Goal: Submit feedback/report problem: Submit feedback/report problem

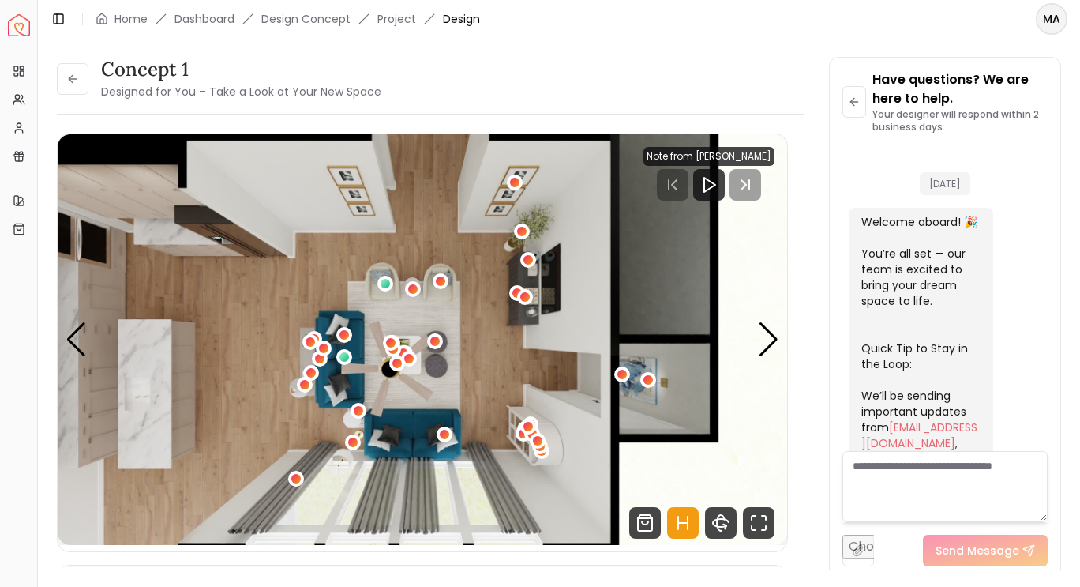
scroll to position [1726, 0]
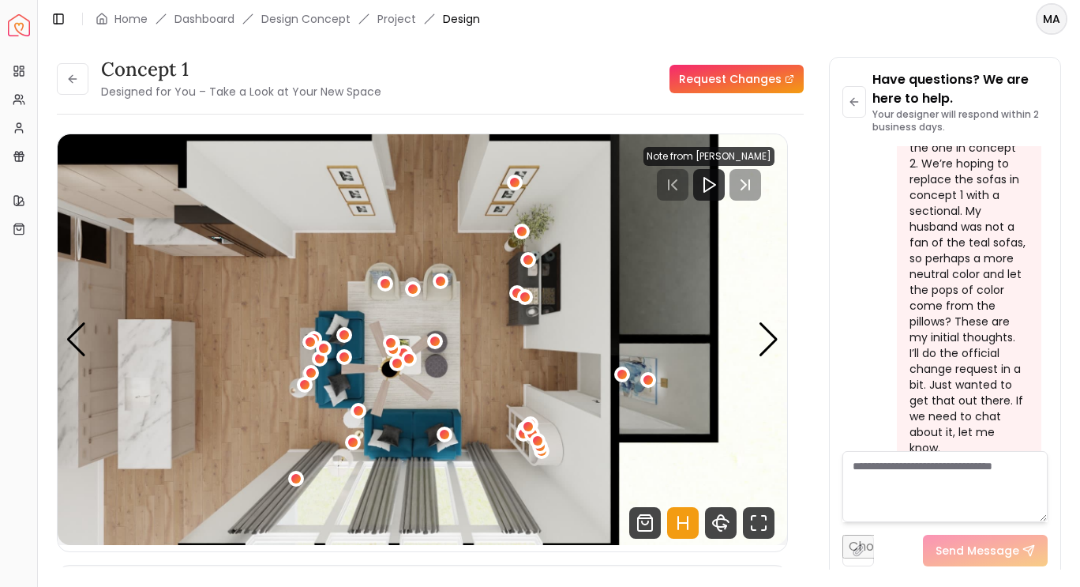
click at [694, 525] on icon "Hotspots Toggle" at bounding box center [683, 523] width 32 height 32
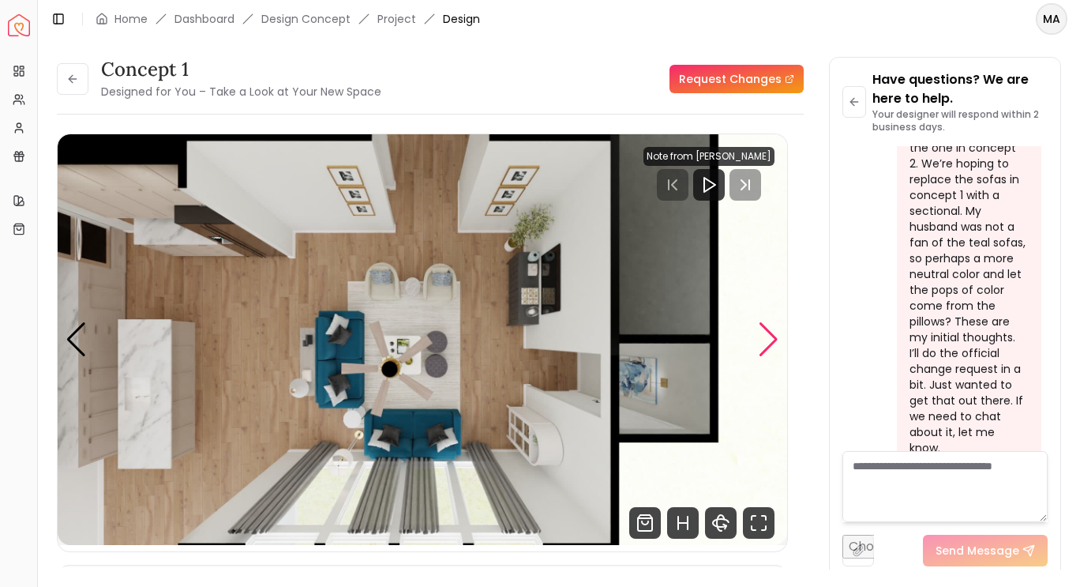
click at [771, 339] on div "Next slide" at bounding box center [768, 339] width 21 height 35
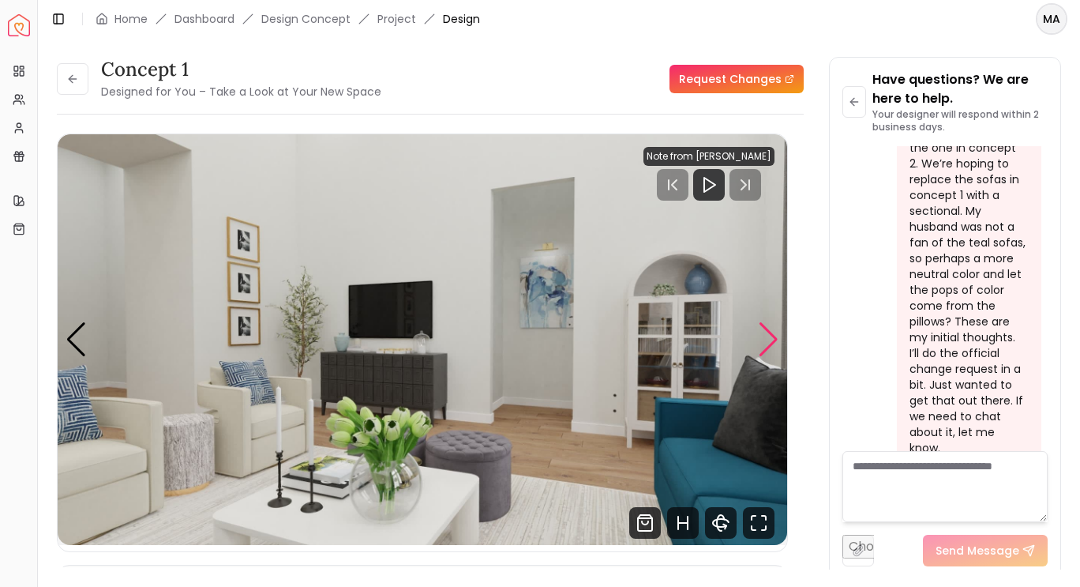
click at [771, 339] on div "Next slide" at bounding box center [768, 339] width 21 height 35
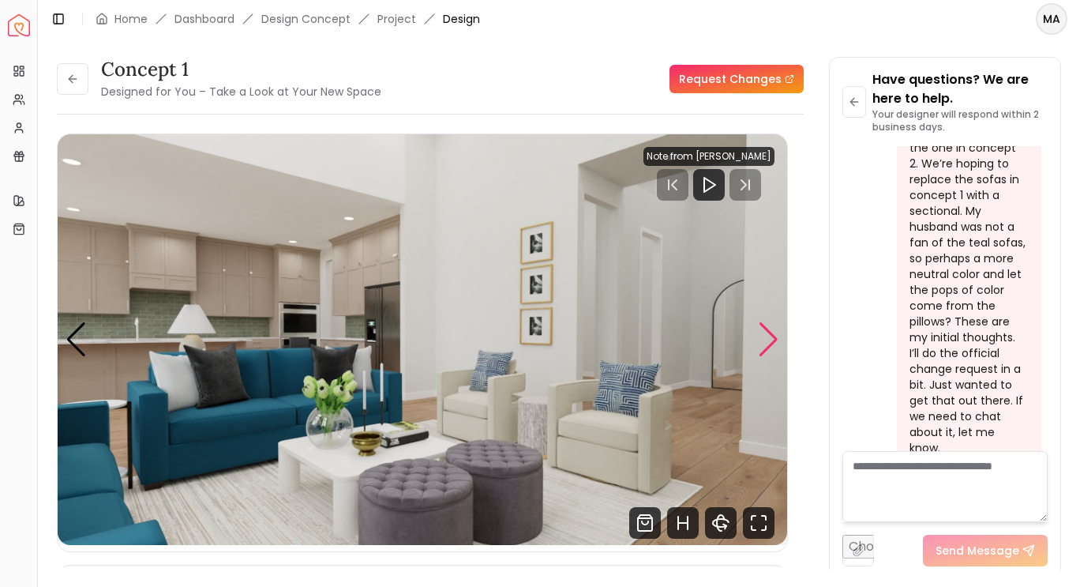
click at [771, 339] on div "Next slide" at bounding box center [768, 339] width 21 height 35
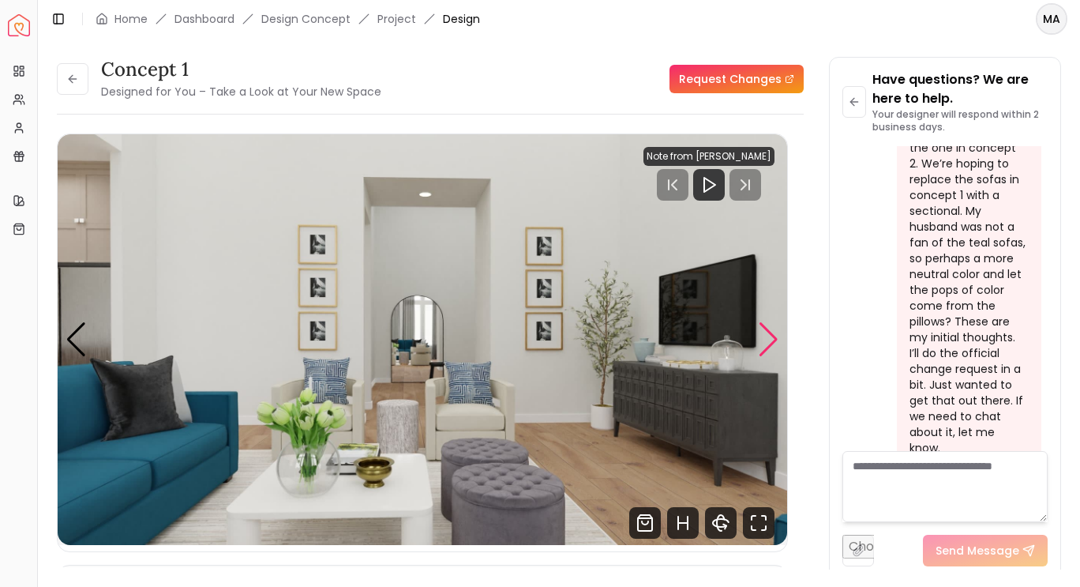
click at [771, 339] on div "Next slide" at bounding box center [768, 339] width 21 height 35
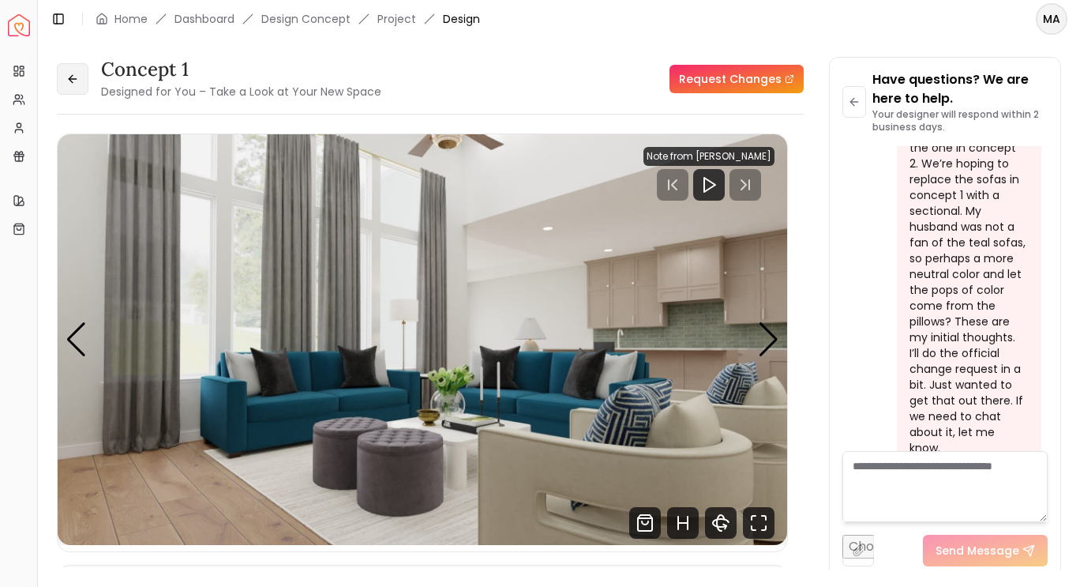
click at [79, 73] on button at bounding box center [73, 79] width 32 height 32
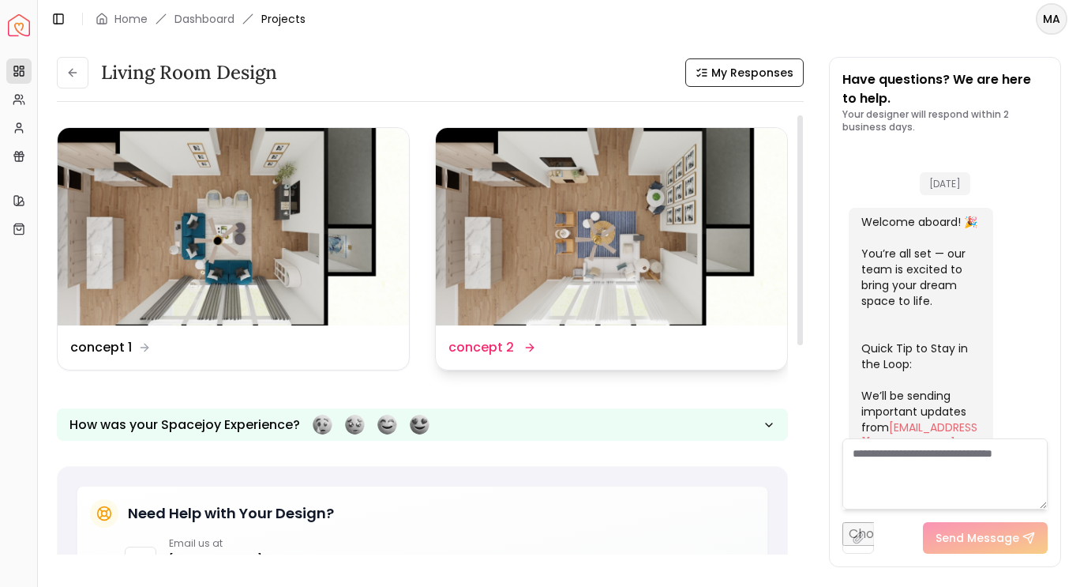
scroll to position [2358, 0]
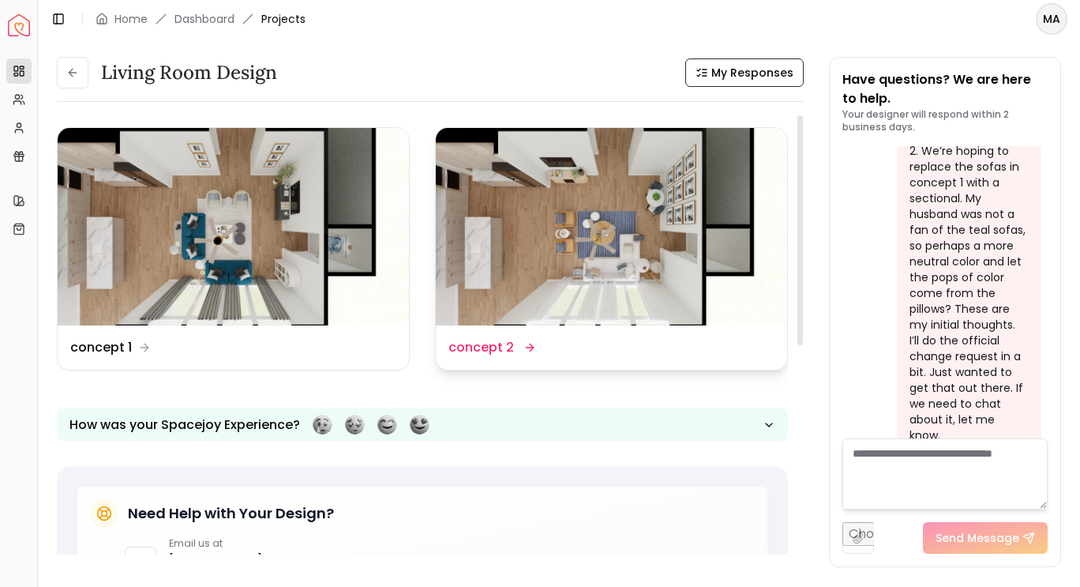
click at [495, 357] on div "Design Name concept 2" at bounding box center [611, 347] width 351 height 44
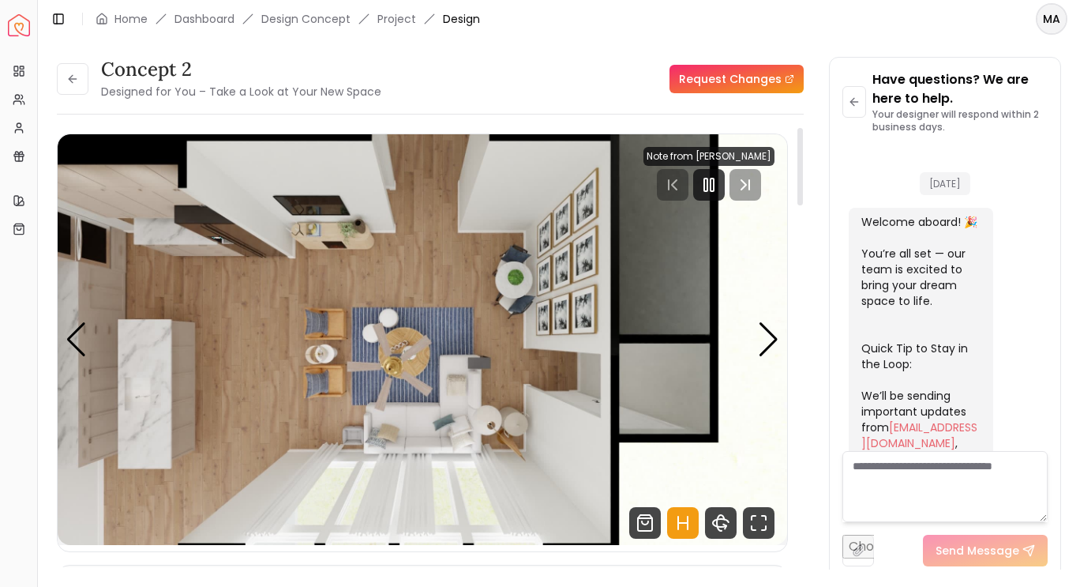
scroll to position [2346, 0]
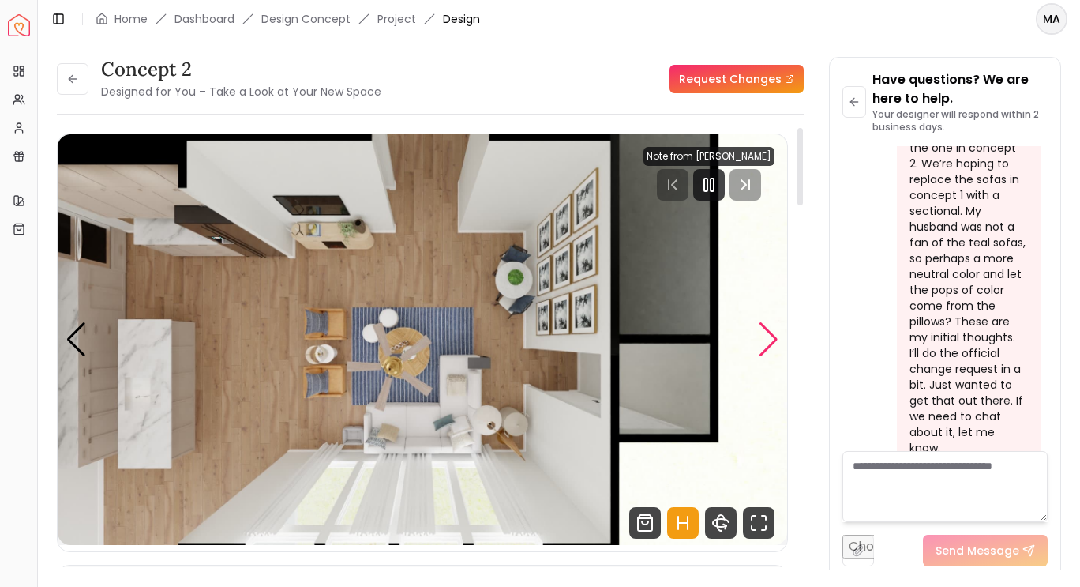
click at [766, 347] on div "Next slide" at bounding box center [768, 339] width 21 height 35
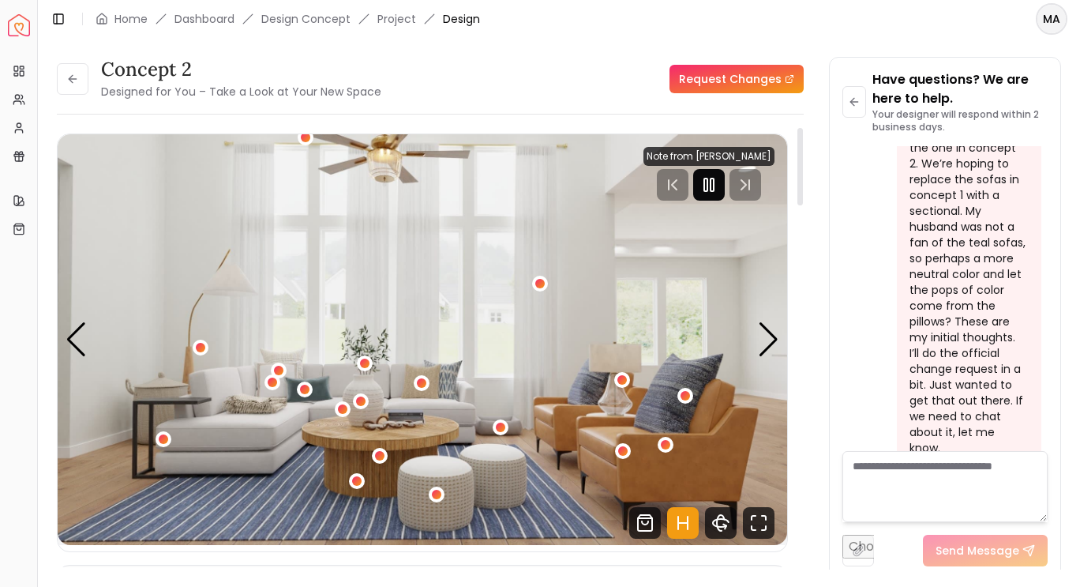
click at [708, 187] on rect "Pause" at bounding box center [705, 184] width 3 height 13
click at [681, 520] on icon "Hotspots Toggle" at bounding box center [683, 523] width 32 height 32
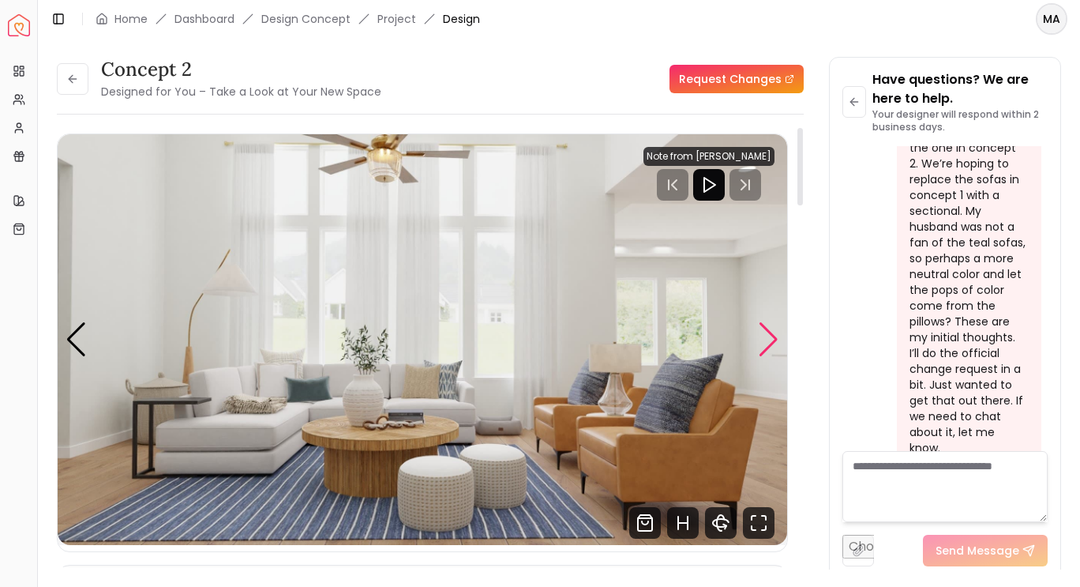
click at [768, 342] on div "Next slide" at bounding box center [768, 339] width 21 height 35
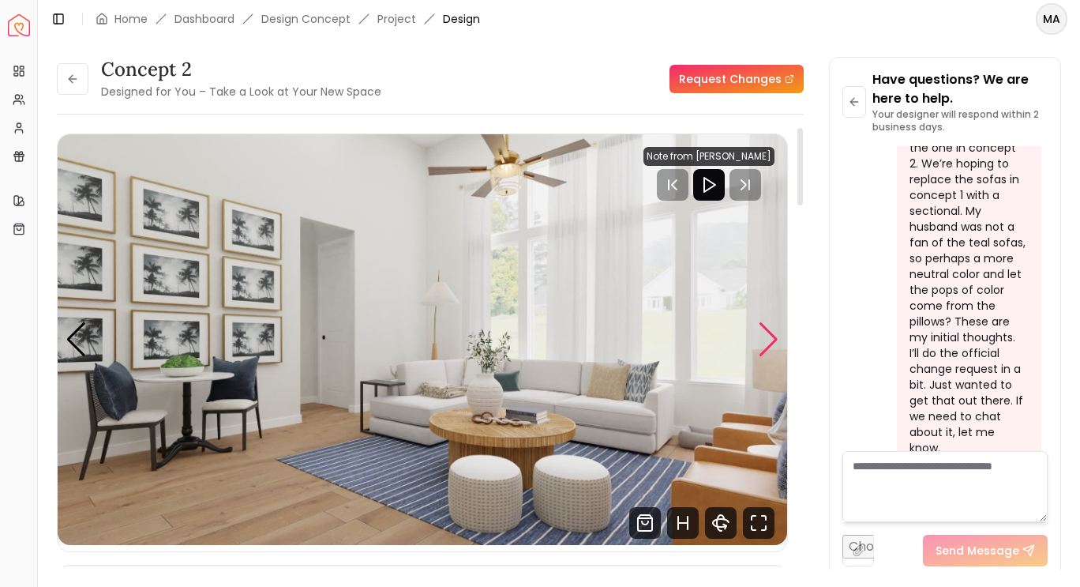
click at [768, 342] on div "Next slide" at bounding box center [768, 339] width 21 height 35
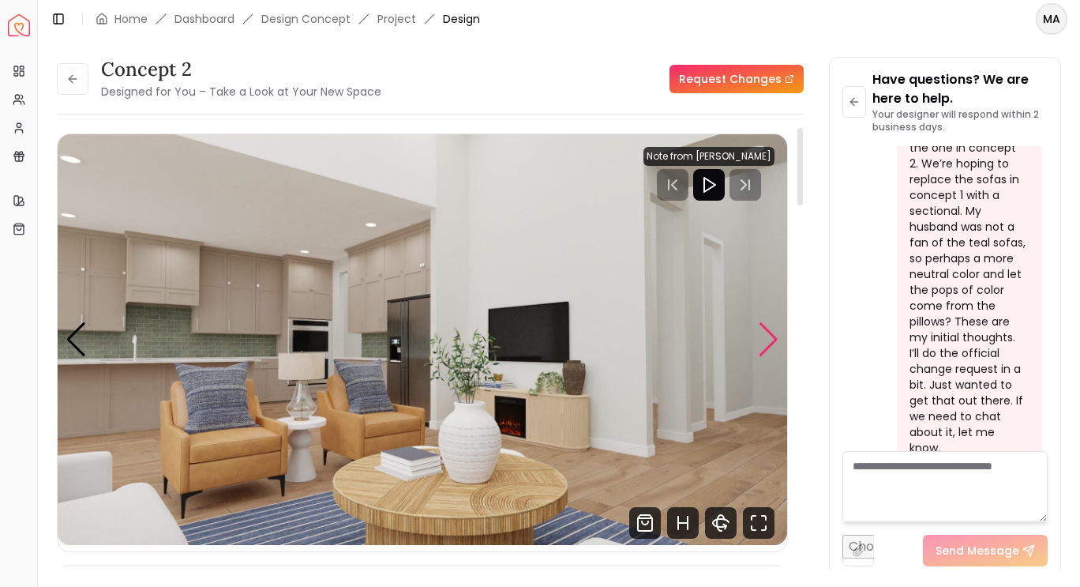
click at [768, 342] on div "Next slide" at bounding box center [768, 339] width 21 height 35
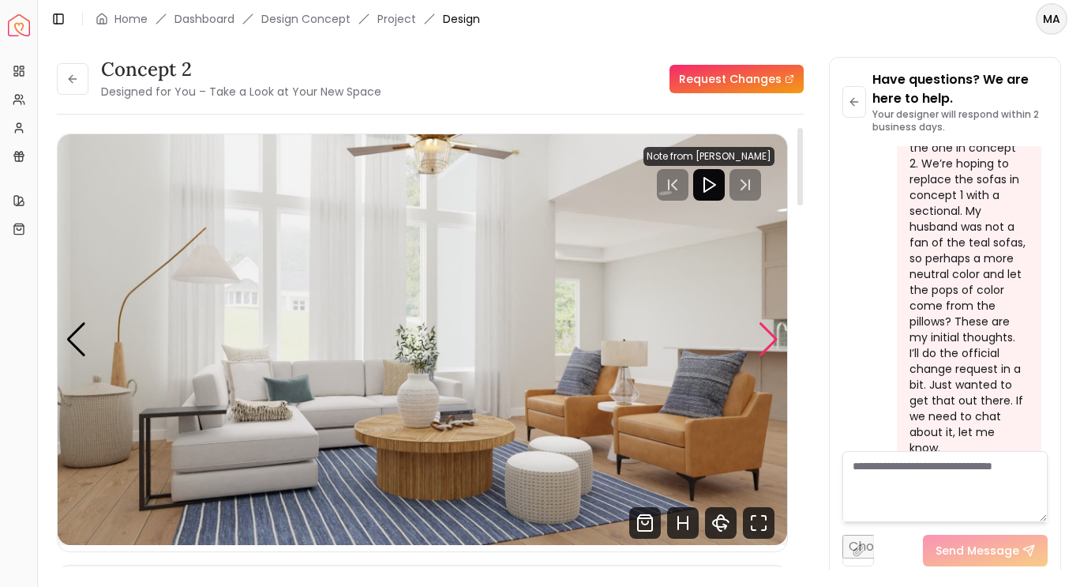
click at [768, 342] on div "Next slide" at bounding box center [768, 339] width 21 height 35
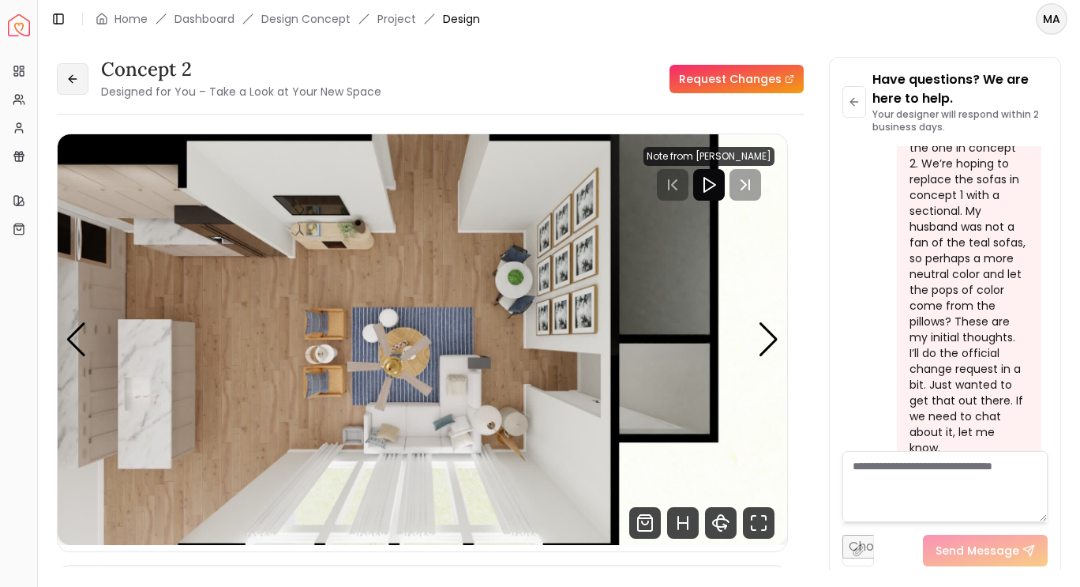
click at [70, 85] on icon at bounding box center [72, 79] width 13 height 13
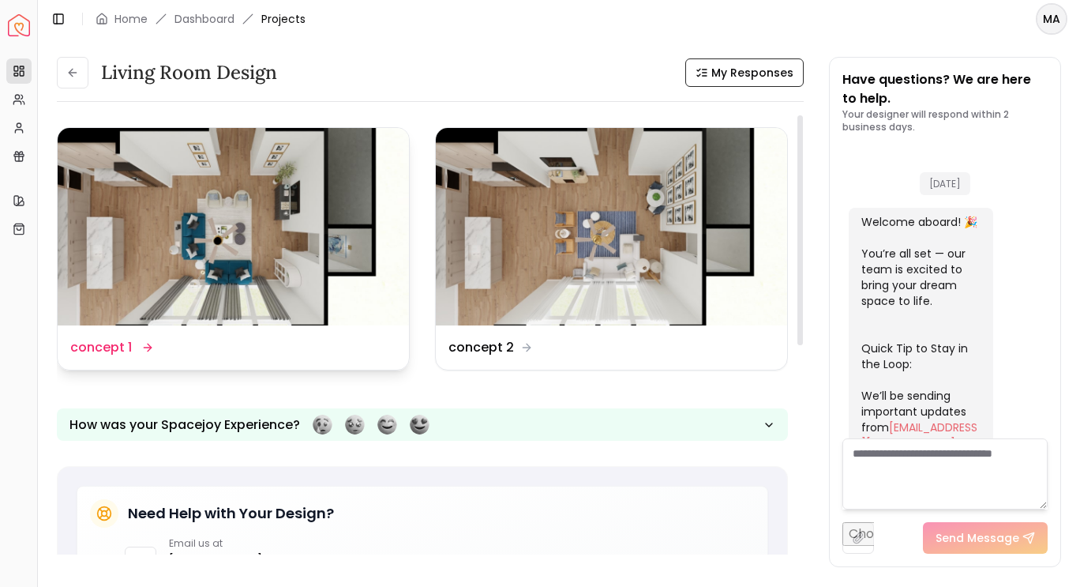
scroll to position [2358, 0]
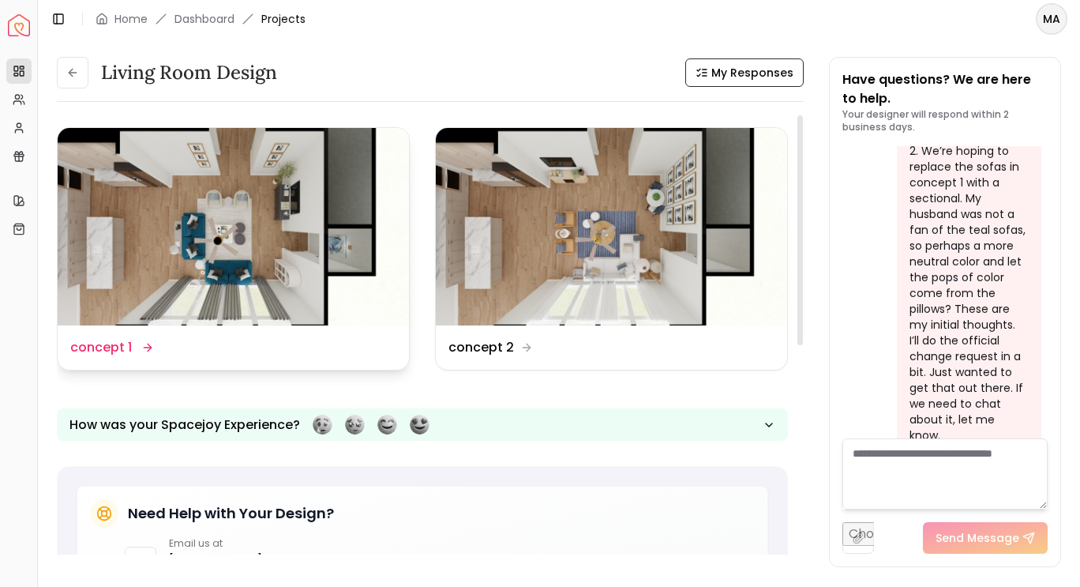
click at [244, 231] on img at bounding box center [233, 226] width 351 height 197
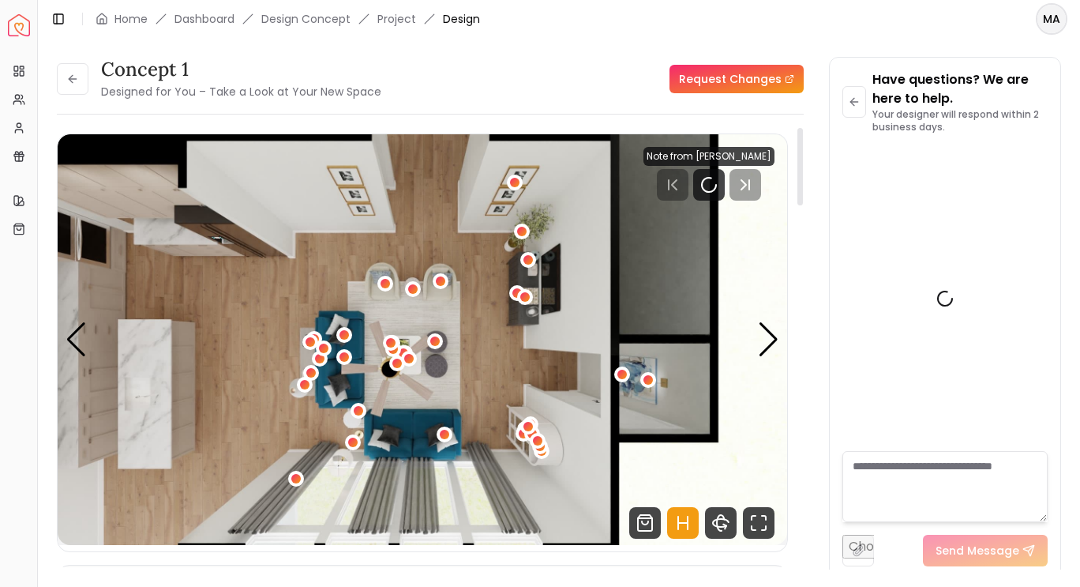
scroll to position [2346, 0]
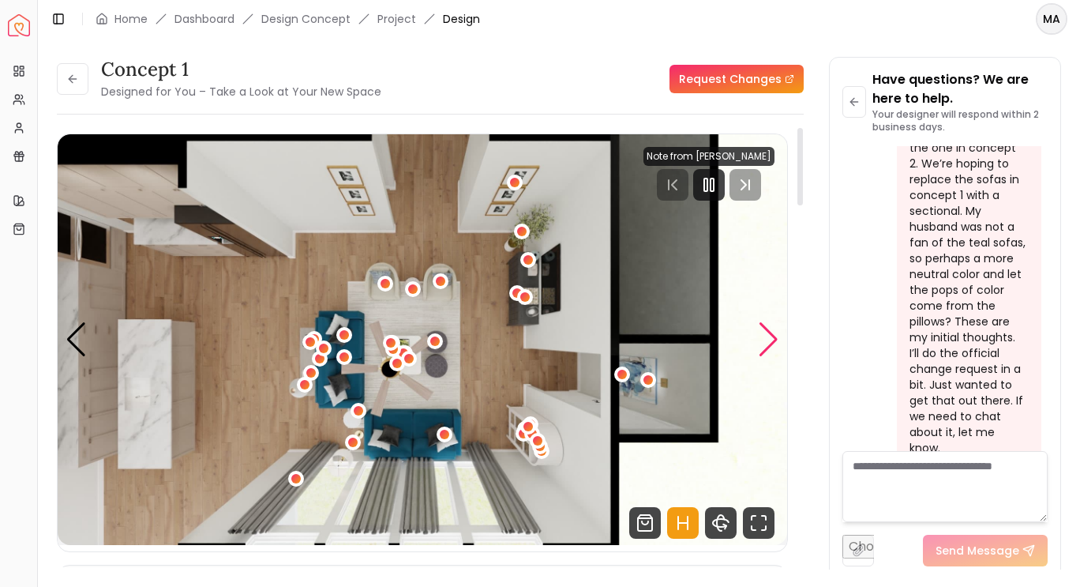
click at [763, 340] on div "Next slide" at bounding box center [768, 339] width 21 height 35
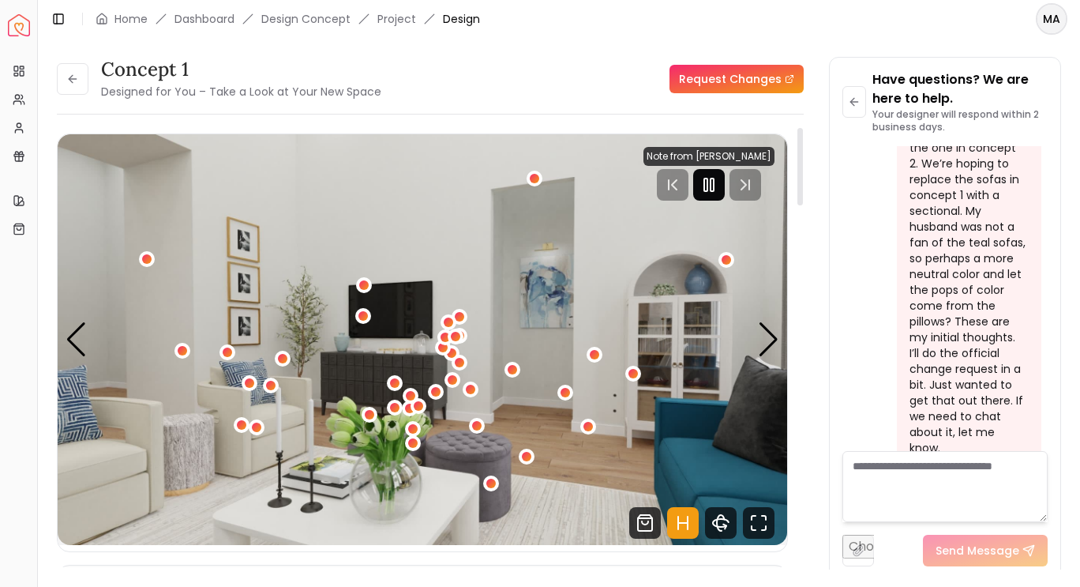
click at [716, 183] on icon "Pause" at bounding box center [709, 184] width 19 height 19
click at [741, 186] on div at bounding box center [709, 185] width 131 height 32
click at [755, 190] on div at bounding box center [709, 185] width 131 height 32
click at [767, 331] on div "Next slide" at bounding box center [768, 339] width 21 height 35
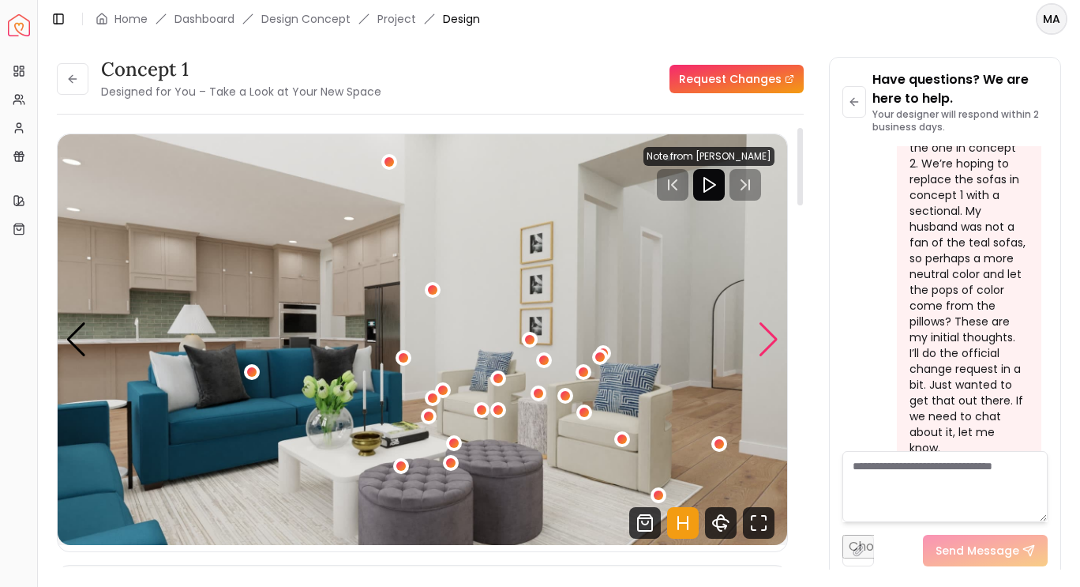
click at [767, 331] on div "Next slide" at bounding box center [768, 339] width 21 height 35
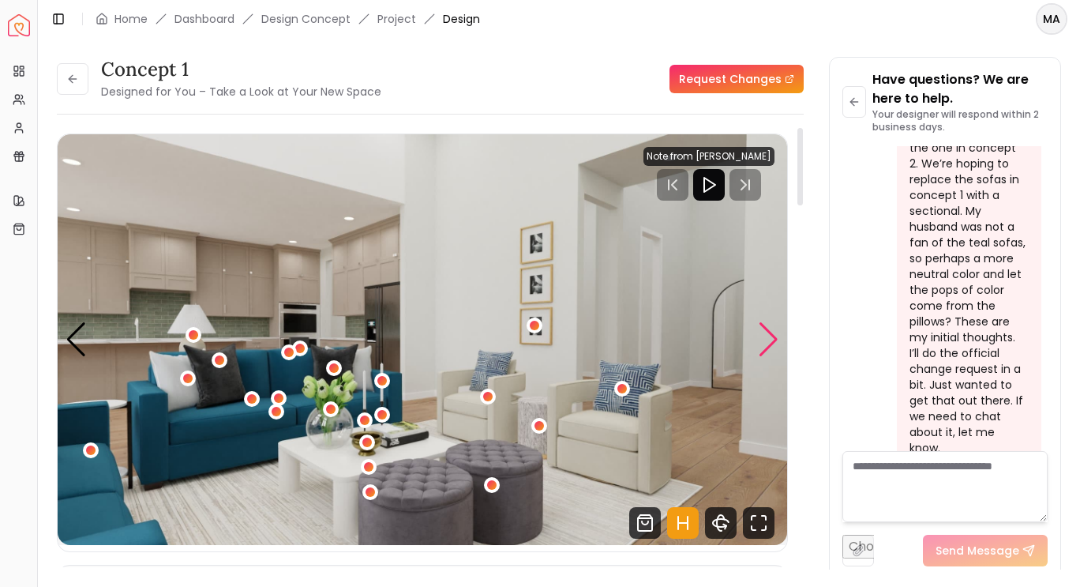
click at [767, 331] on div "Next slide" at bounding box center [768, 339] width 21 height 35
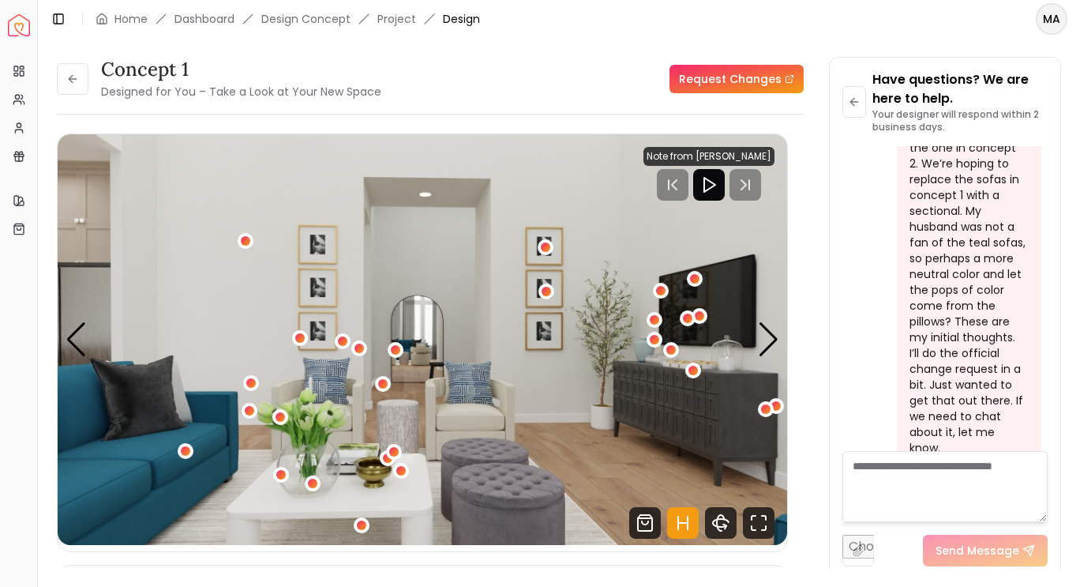
click at [759, 86] on link "Request Changes" at bounding box center [737, 79] width 134 height 28
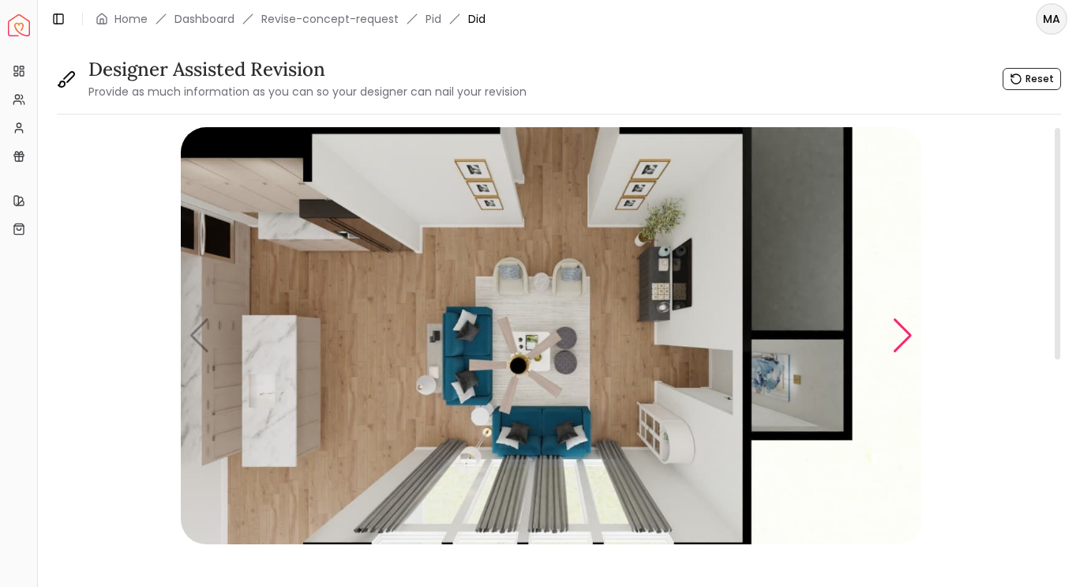
click at [893, 347] on div "Next slide" at bounding box center [902, 335] width 21 height 35
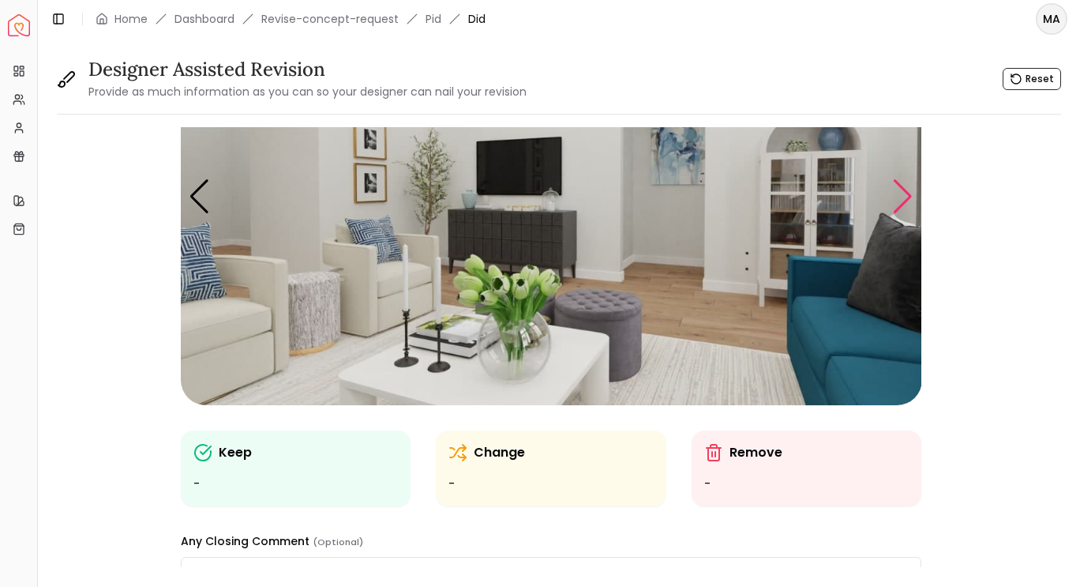
scroll to position [163, 0]
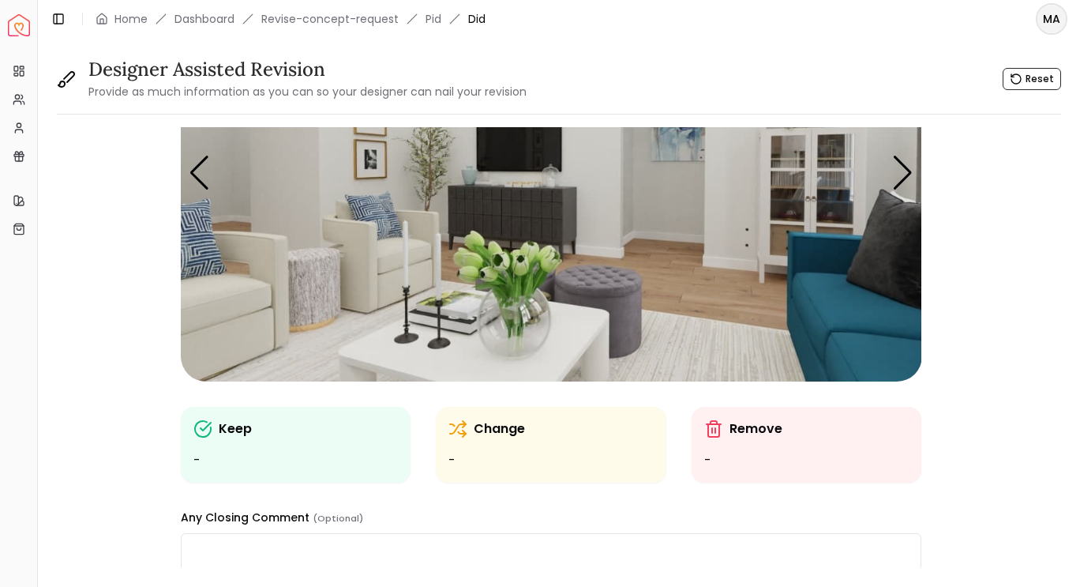
click at [242, 423] on p "Keep" at bounding box center [235, 428] width 33 height 19
click at [200, 454] on ul "-" at bounding box center [295, 460] width 205 height 19
click at [260, 295] on img "2 / 6" at bounding box center [552, 172] width 742 height 417
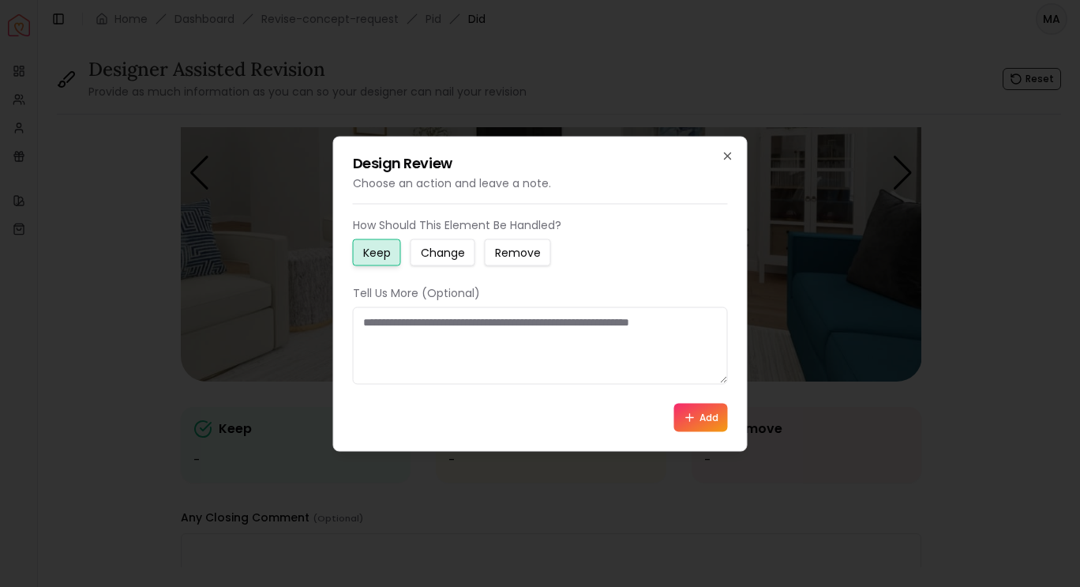
click at [476, 334] on textarea at bounding box center [540, 344] width 375 height 77
type textarea "**********"
click at [710, 401] on div "**********" at bounding box center [540, 323] width 375 height 215
click at [711, 419] on button "Add" at bounding box center [701, 417] width 54 height 28
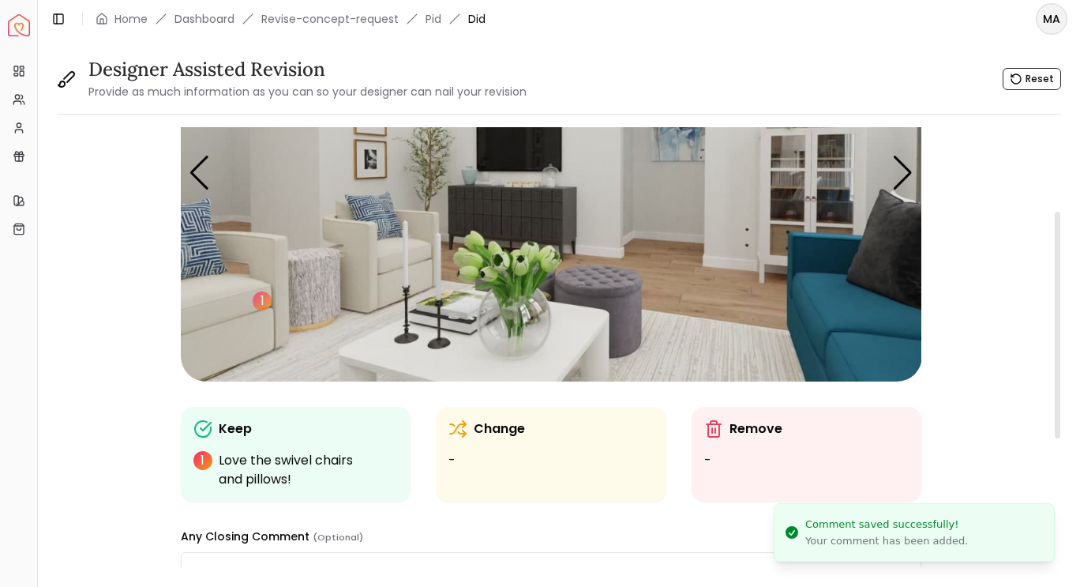
click at [321, 275] on img "2 / 6" at bounding box center [552, 172] width 742 height 417
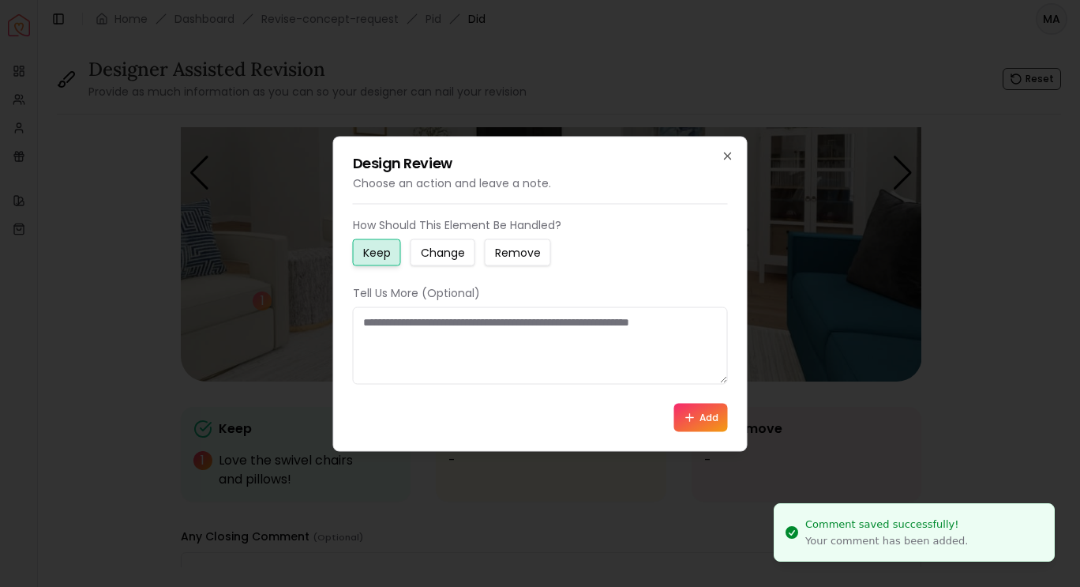
click at [450, 334] on textarea at bounding box center [540, 344] width 375 height 77
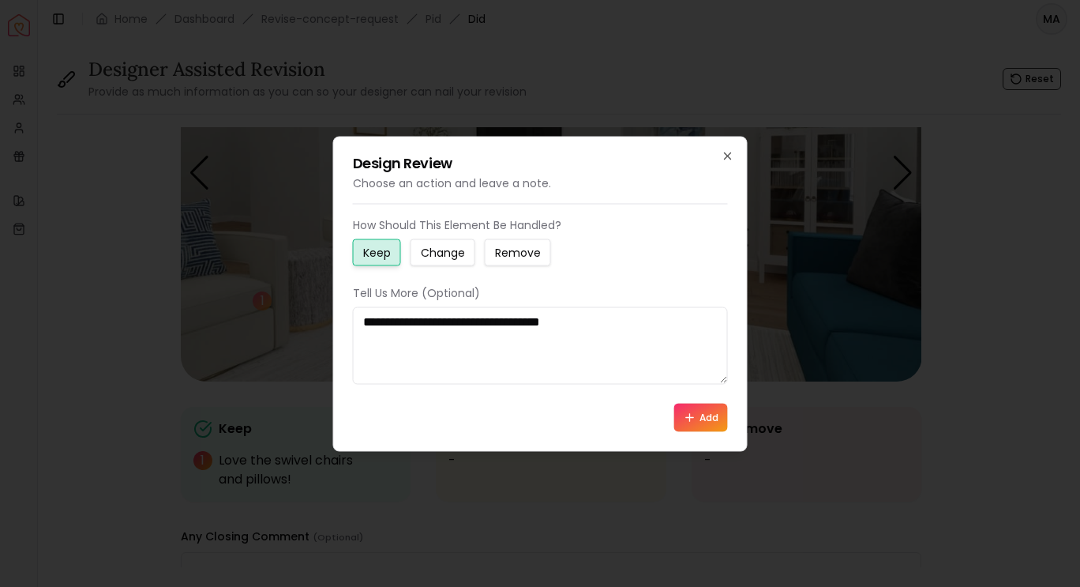
type textarea "**********"
click at [703, 408] on button "Add" at bounding box center [701, 417] width 54 height 28
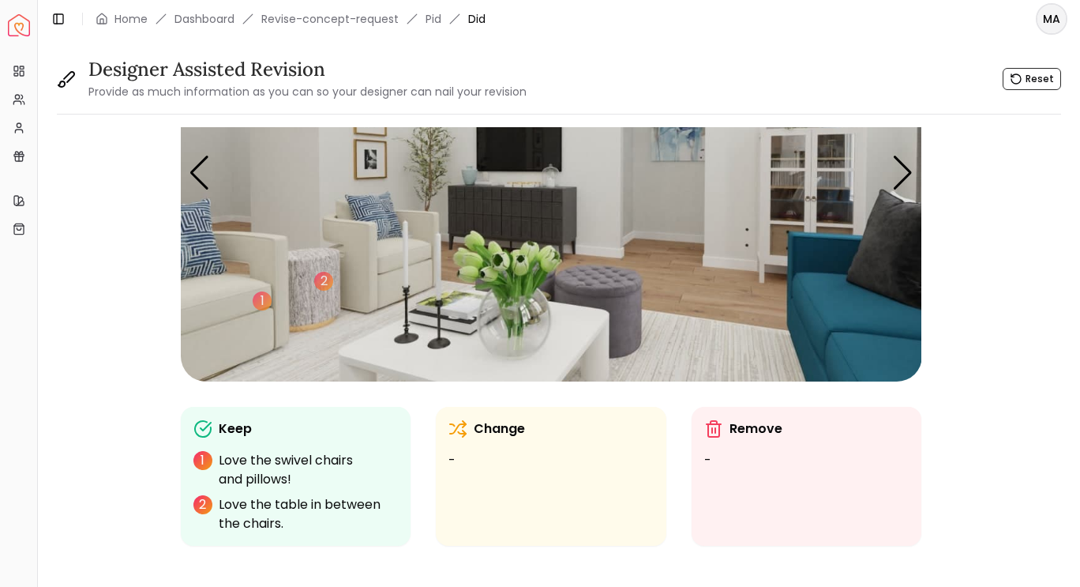
click at [601, 273] on img "2 / 6" at bounding box center [552, 172] width 742 height 417
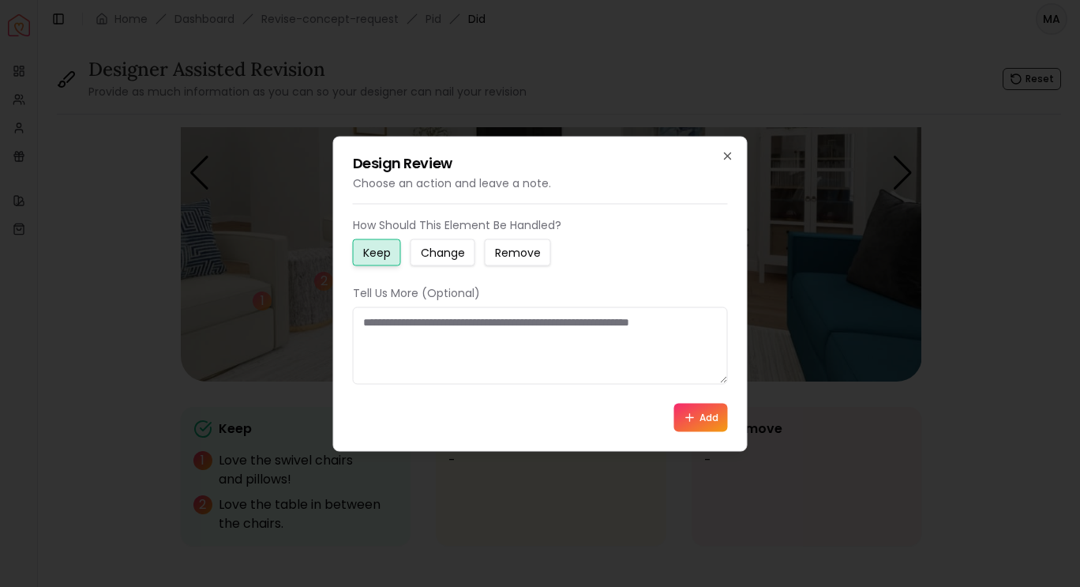
click at [445, 318] on textarea at bounding box center [540, 344] width 375 height 77
type textarea "**********"
click at [701, 423] on button "Add" at bounding box center [701, 417] width 54 height 28
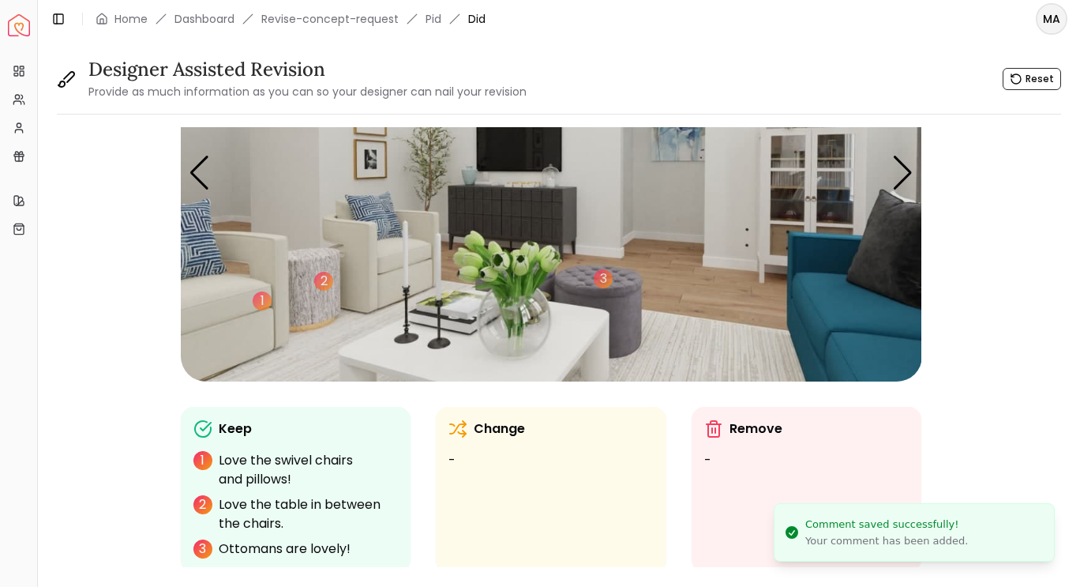
click at [463, 346] on img "2 / 6" at bounding box center [552, 172] width 742 height 417
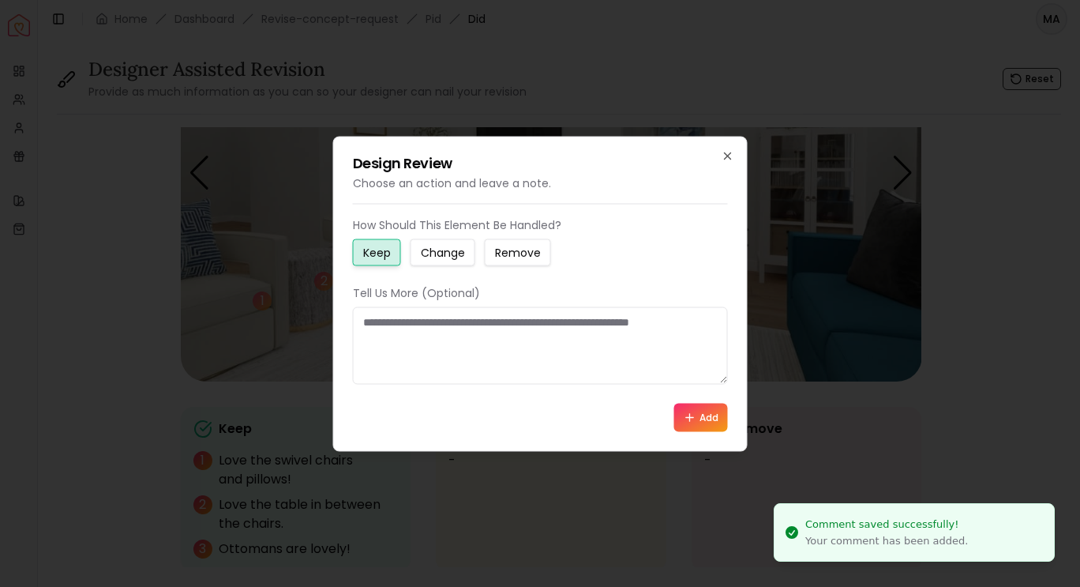
click at [481, 351] on textarea at bounding box center [540, 344] width 375 height 77
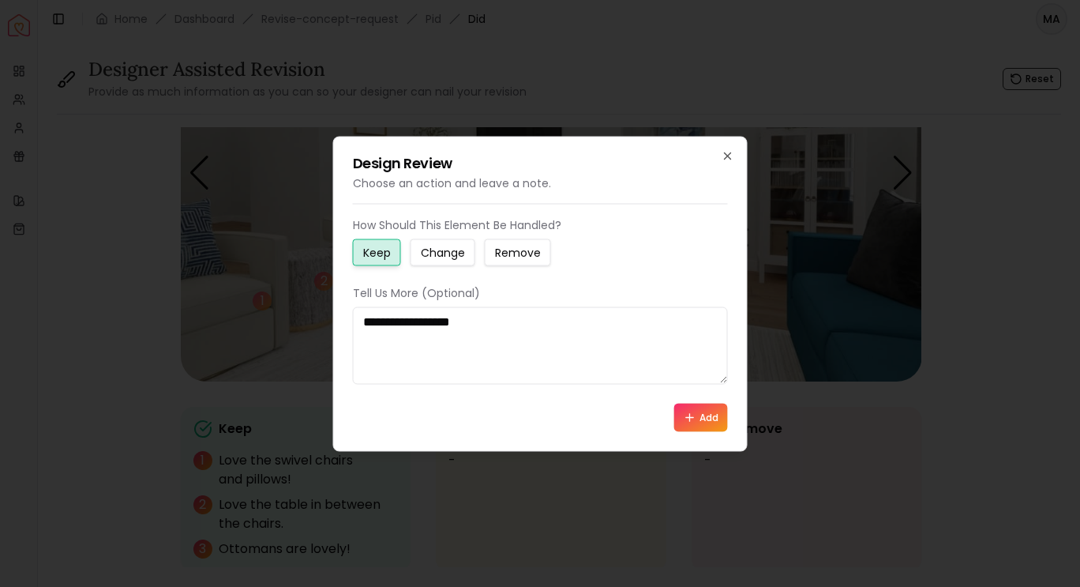
type textarea "**********"
click at [704, 412] on button "Add" at bounding box center [701, 417] width 54 height 28
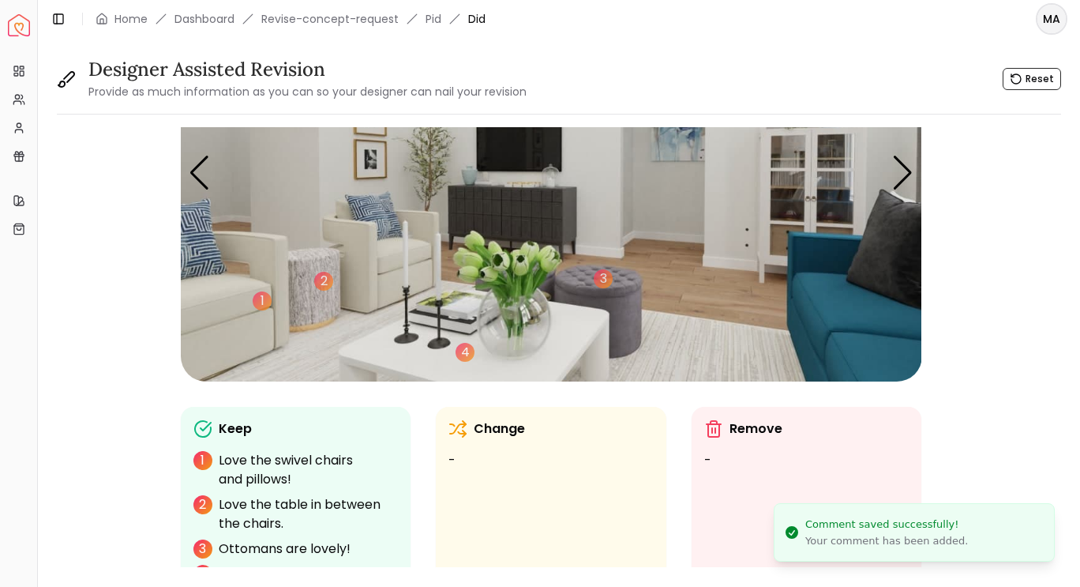
click at [524, 212] on img "2 / 6" at bounding box center [552, 172] width 742 height 417
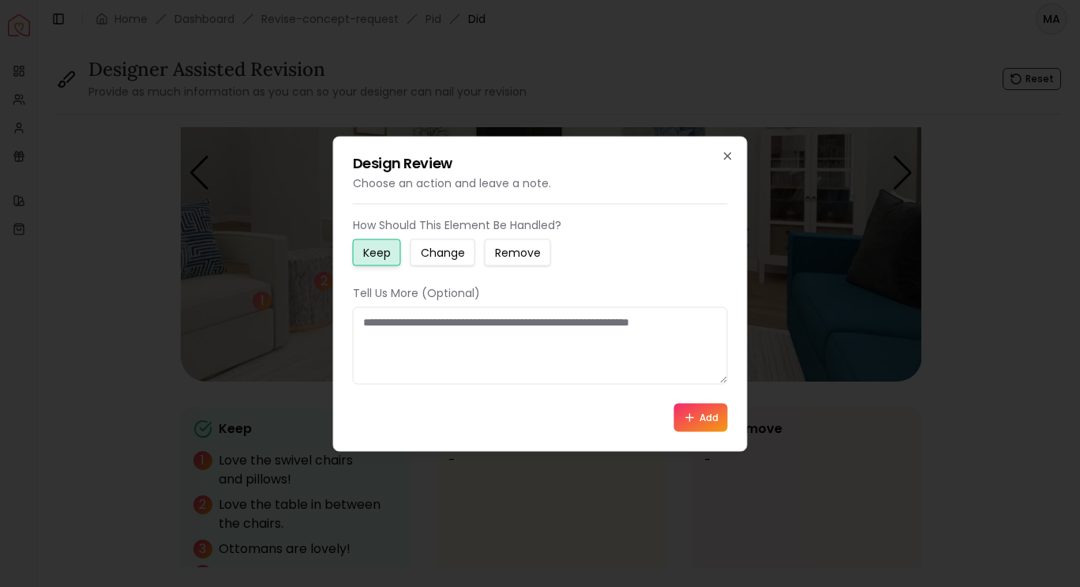
click at [448, 247] on small "Change" at bounding box center [443, 252] width 44 height 16
click at [442, 325] on textarea at bounding box center [540, 344] width 375 height 77
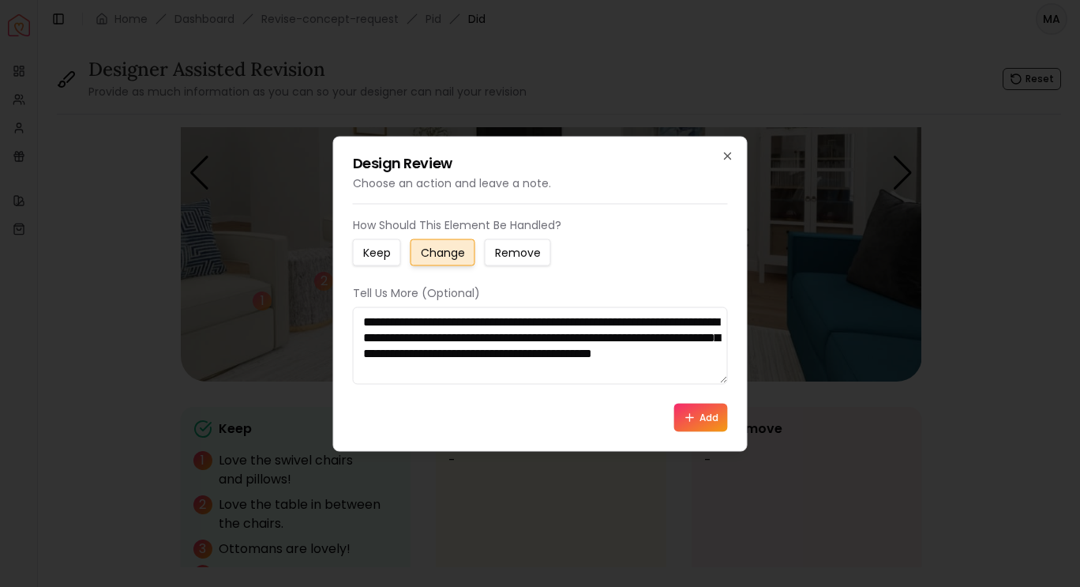
type textarea "**********"
click at [698, 415] on button "Add" at bounding box center [701, 417] width 54 height 28
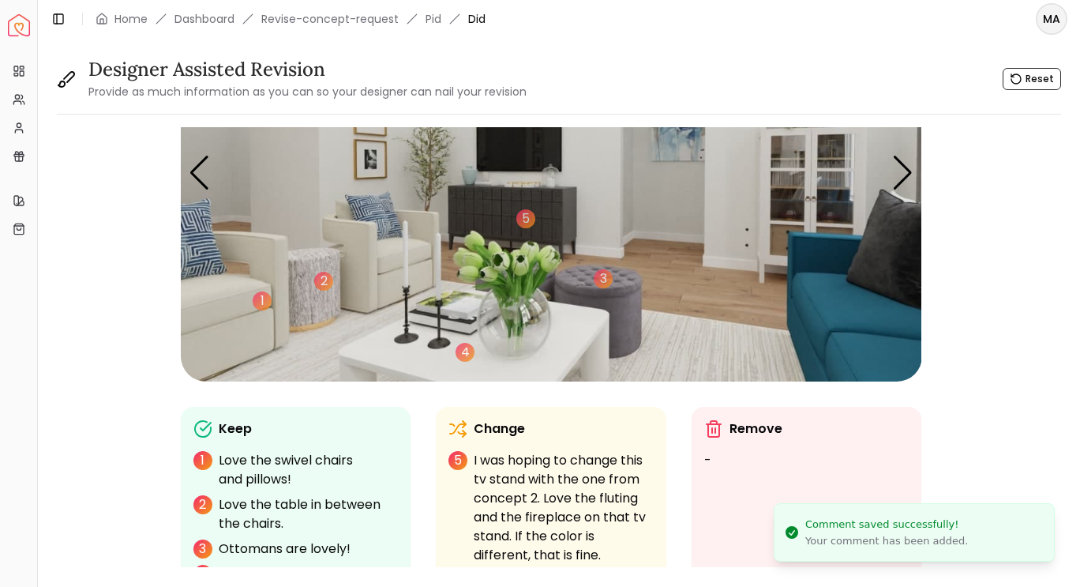
click at [843, 321] on img "2 / 6" at bounding box center [552, 172] width 742 height 417
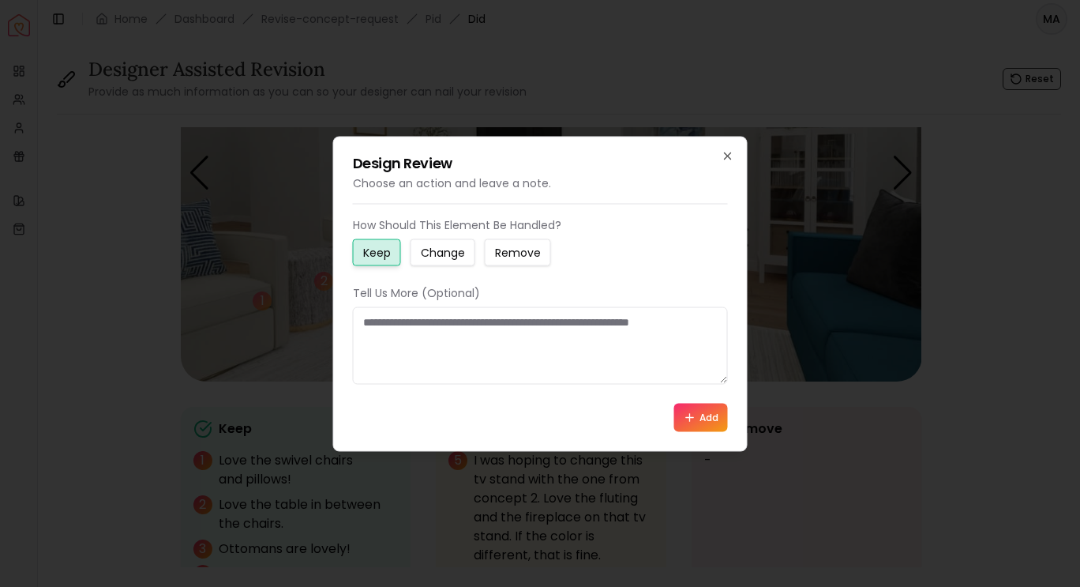
click at [450, 252] on small "Change" at bounding box center [443, 252] width 44 height 16
click at [508, 246] on small "Remove" at bounding box center [518, 252] width 46 height 16
click at [449, 256] on small "Change" at bounding box center [443, 252] width 44 height 16
click at [430, 323] on textarea at bounding box center [540, 344] width 375 height 77
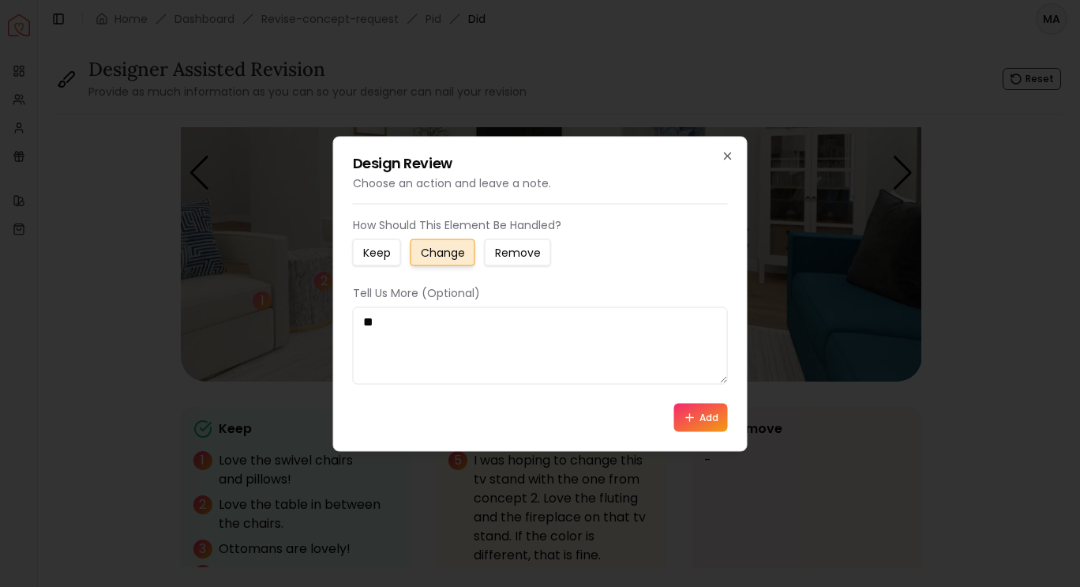
type textarea "*"
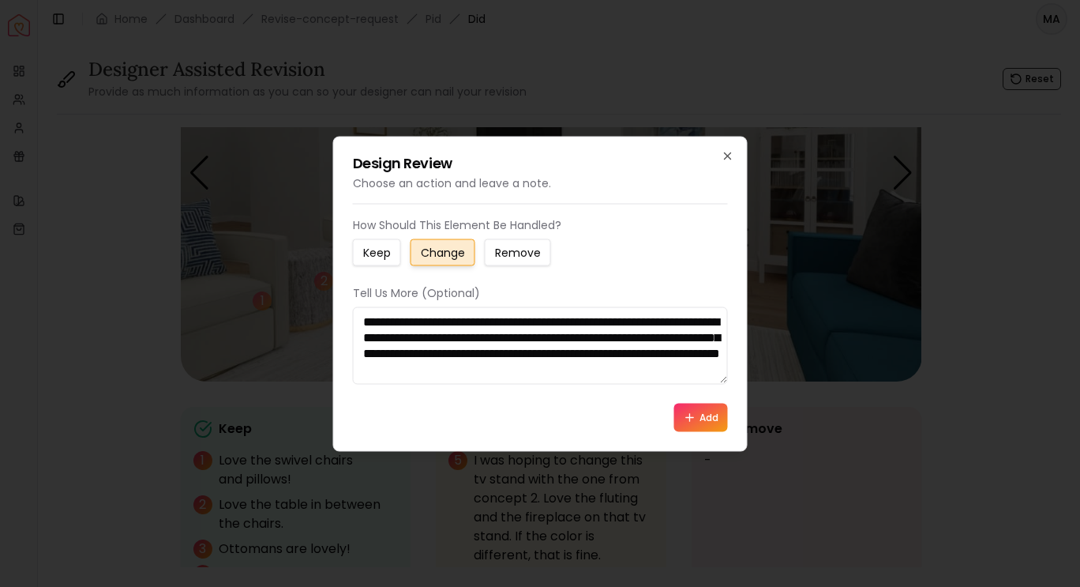
scroll to position [10, 0]
type textarea "**********"
click at [712, 416] on button "Add" at bounding box center [701, 417] width 54 height 28
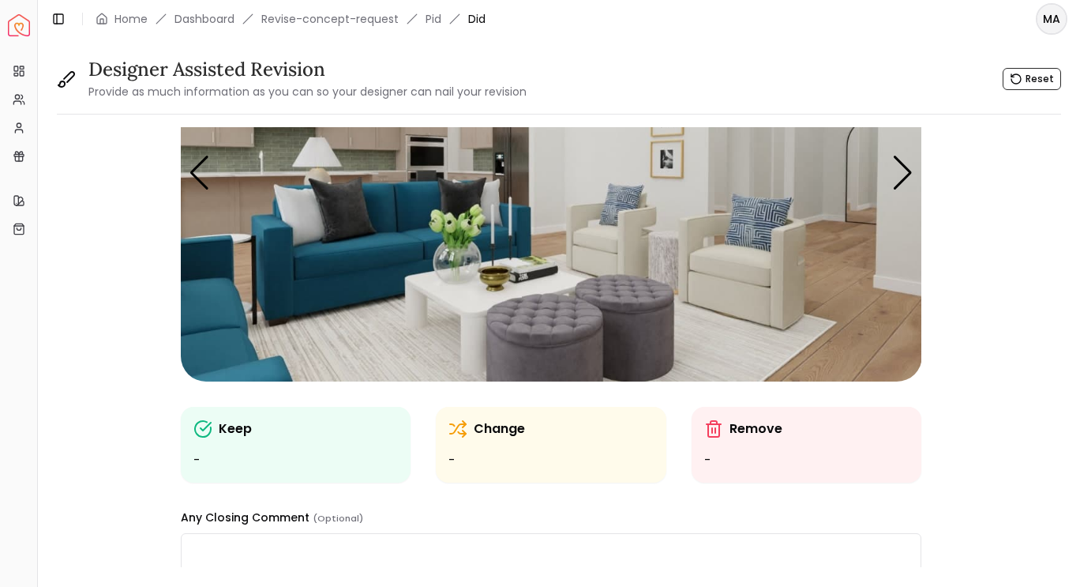
click at [332, 195] on img "3 / 6" at bounding box center [552, 172] width 742 height 417
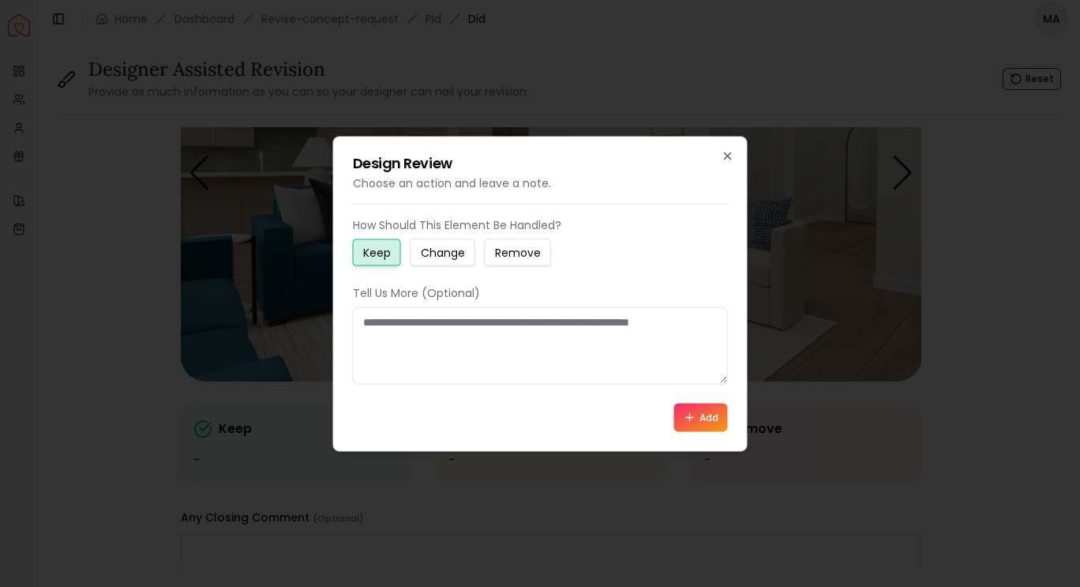
click at [449, 261] on button "Change" at bounding box center [443, 252] width 65 height 27
click at [474, 328] on textarea at bounding box center [540, 344] width 375 height 77
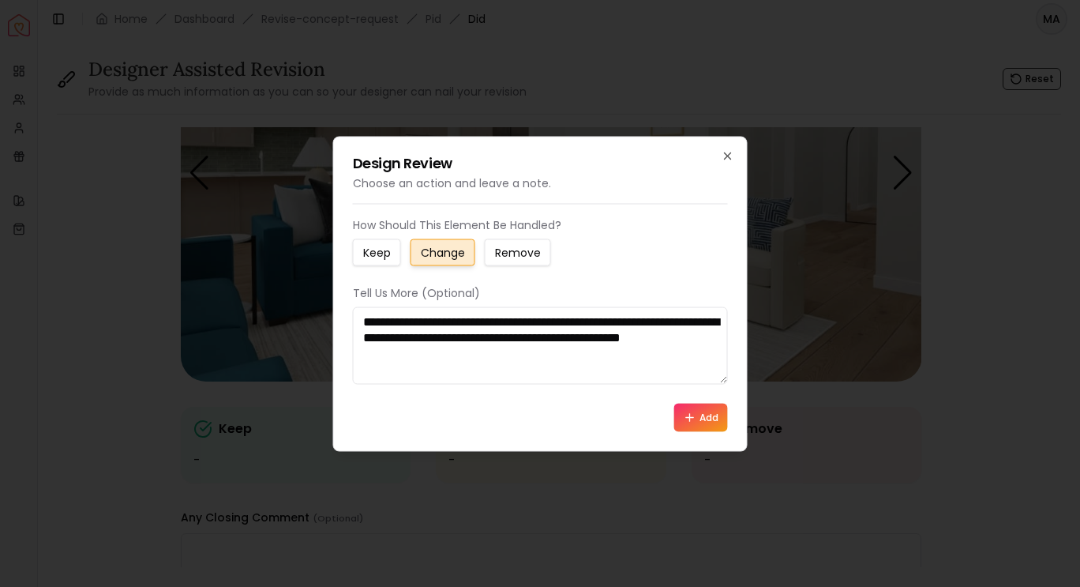
type textarea "**********"
click at [712, 417] on button "Add" at bounding box center [701, 417] width 54 height 28
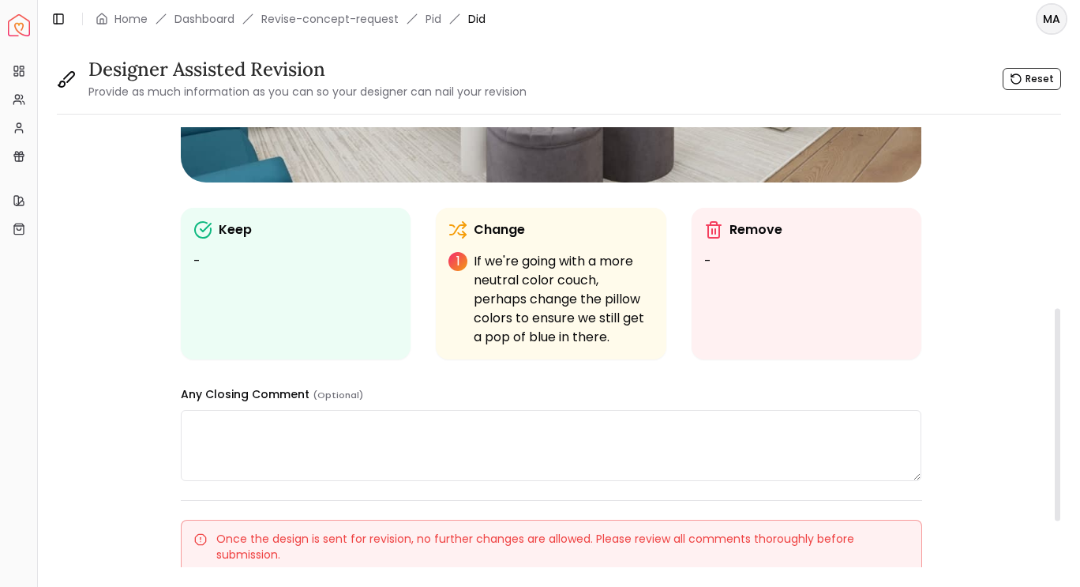
scroll to position [379, 0]
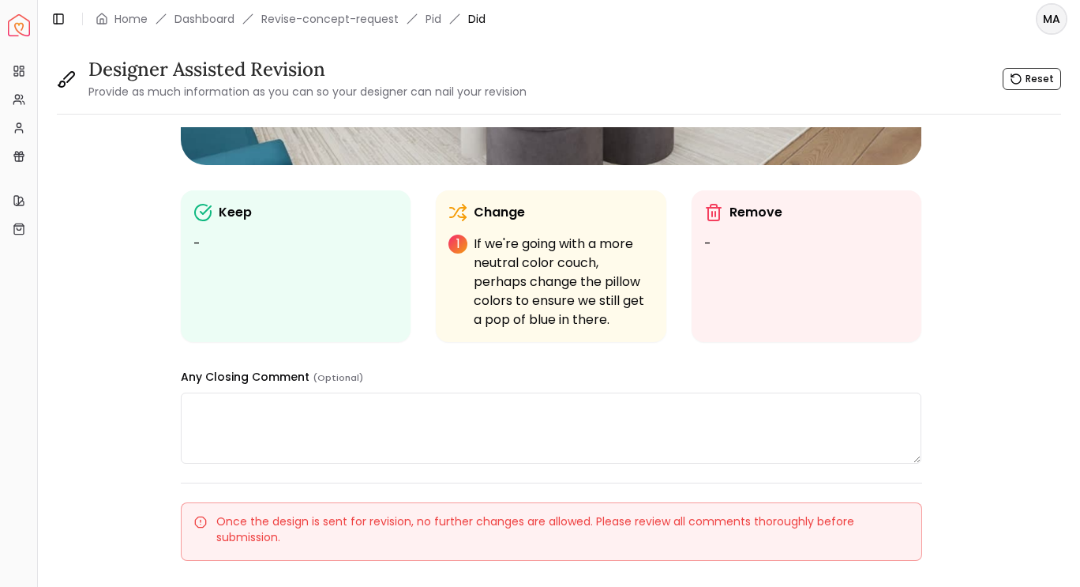
click at [437, 414] on textarea at bounding box center [552, 428] width 742 height 71
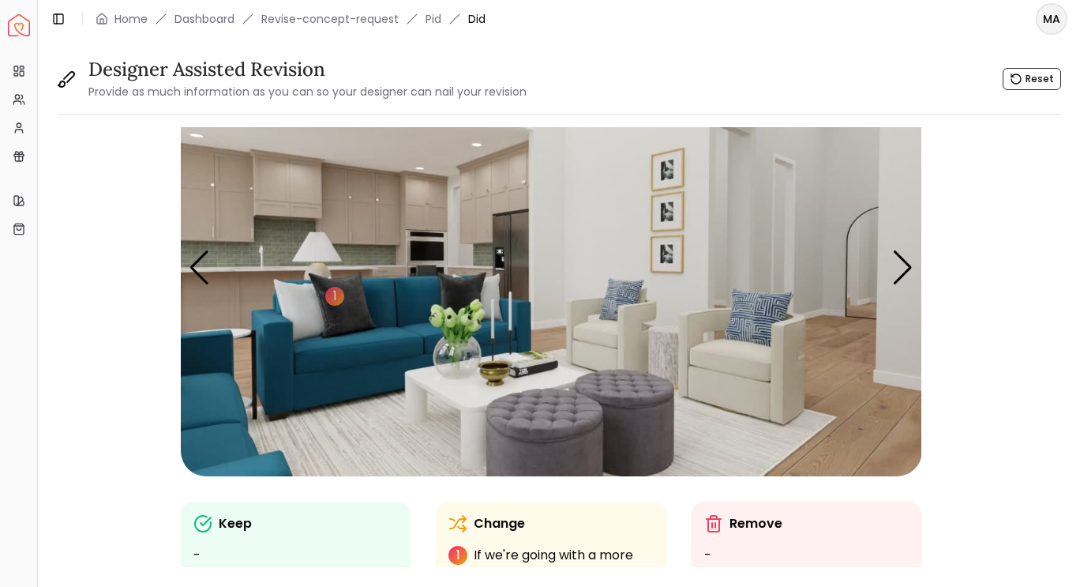
scroll to position [68, 0]
type textarea "**********"
click at [902, 281] on div "Next slide" at bounding box center [902, 267] width 21 height 35
click at [918, 264] on img "4 / 6" at bounding box center [552, 267] width 742 height 417
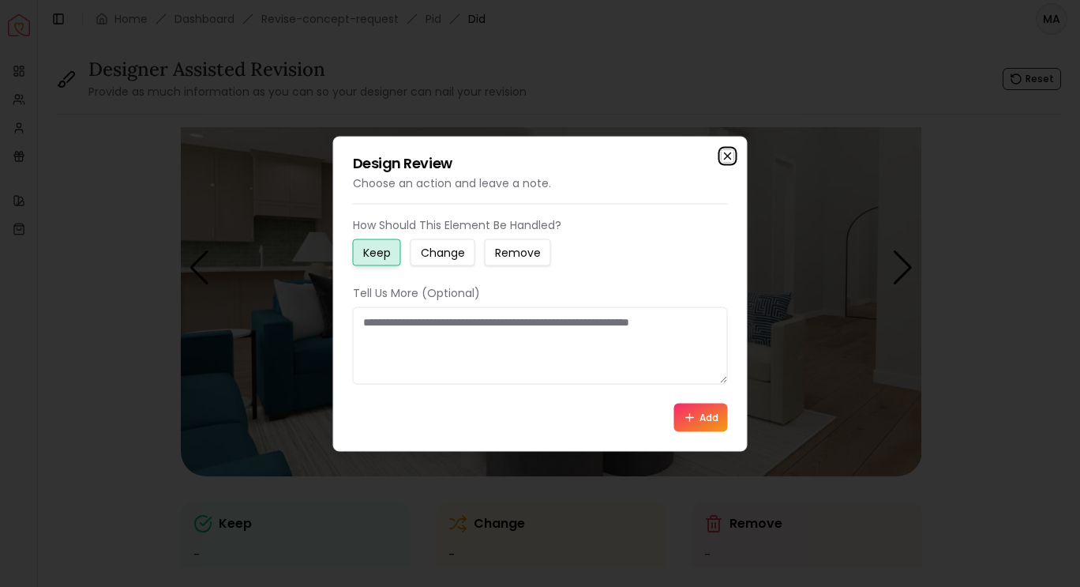
click at [731, 156] on icon "button" at bounding box center [728, 155] width 13 height 13
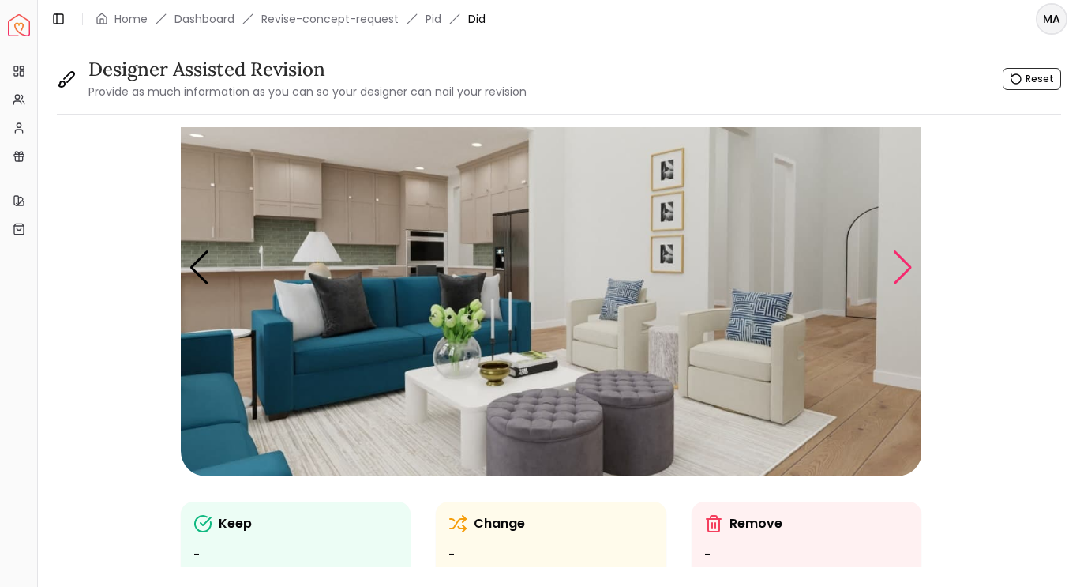
click at [906, 266] on div "Next slide" at bounding box center [902, 267] width 21 height 35
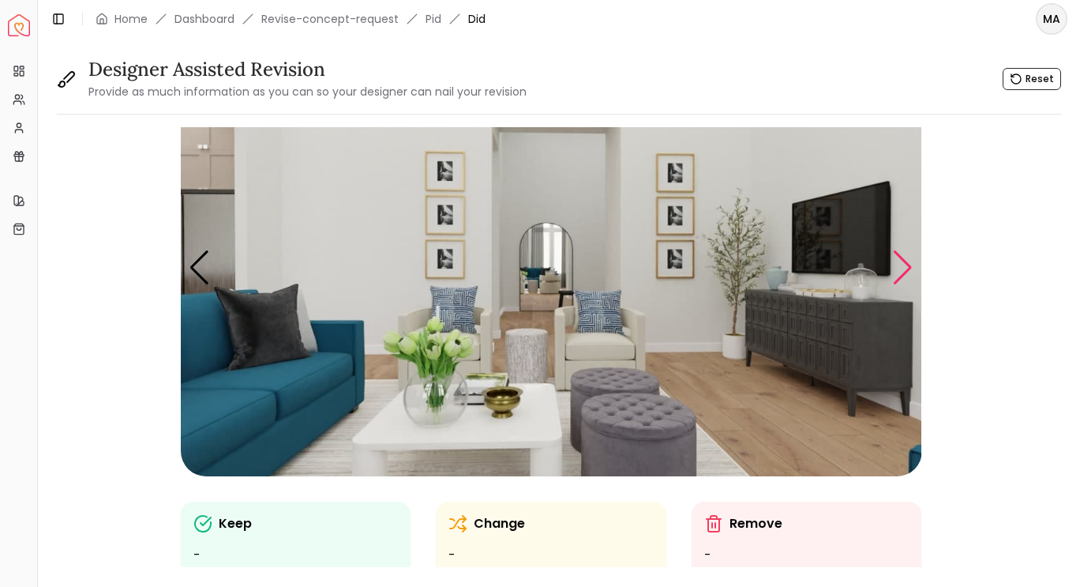
click at [671, 184] on img "5 / 6" at bounding box center [552, 267] width 742 height 417
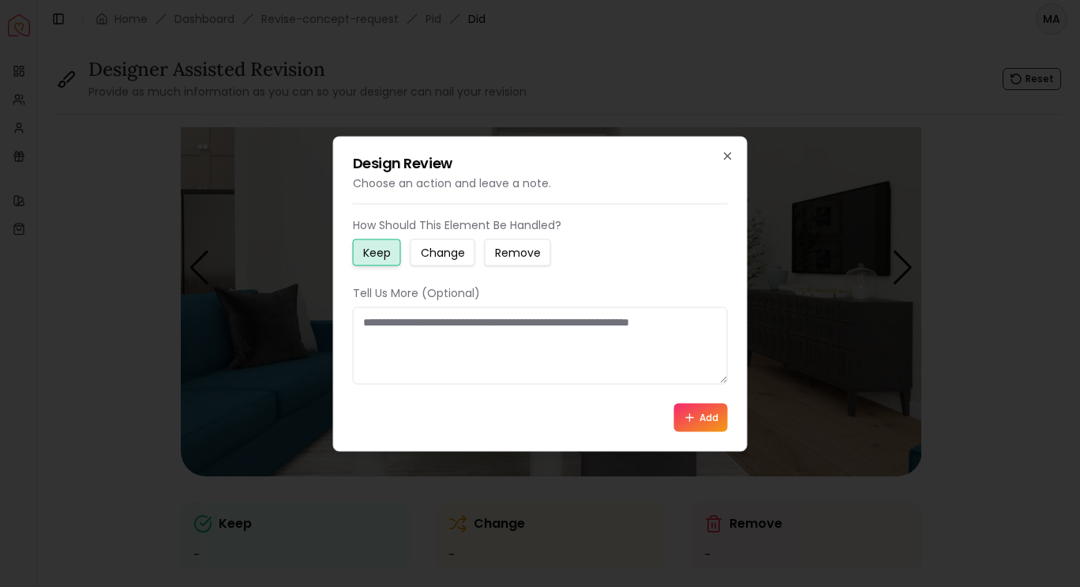
click at [447, 250] on small "Change" at bounding box center [443, 252] width 44 height 16
click at [440, 325] on textarea at bounding box center [540, 344] width 375 height 77
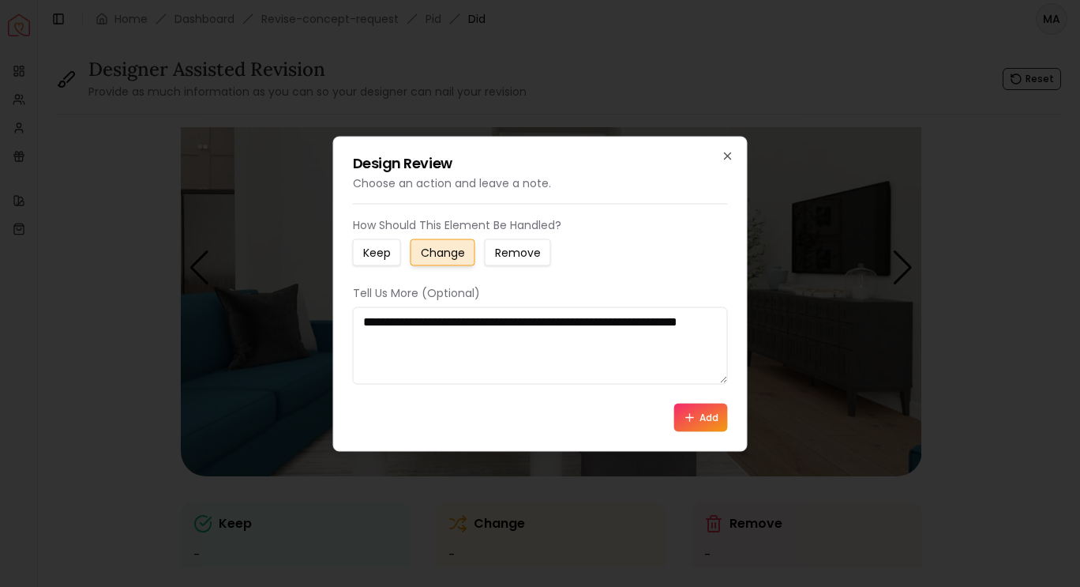
type textarea "**********"
click at [698, 415] on button "Add" at bounding box center [701, 417] width 54 height 28
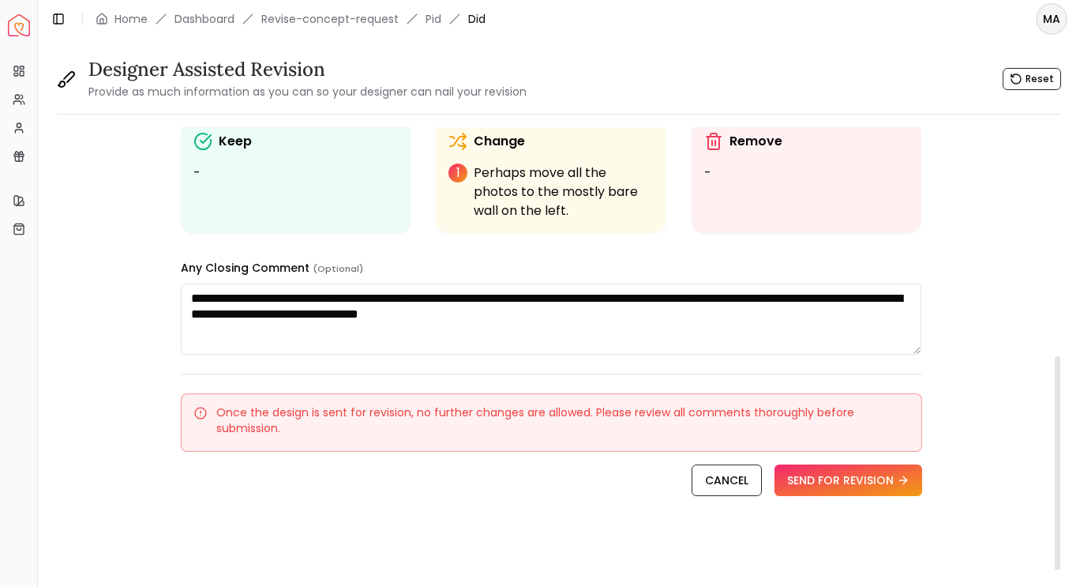
scroll to position [455, 0]
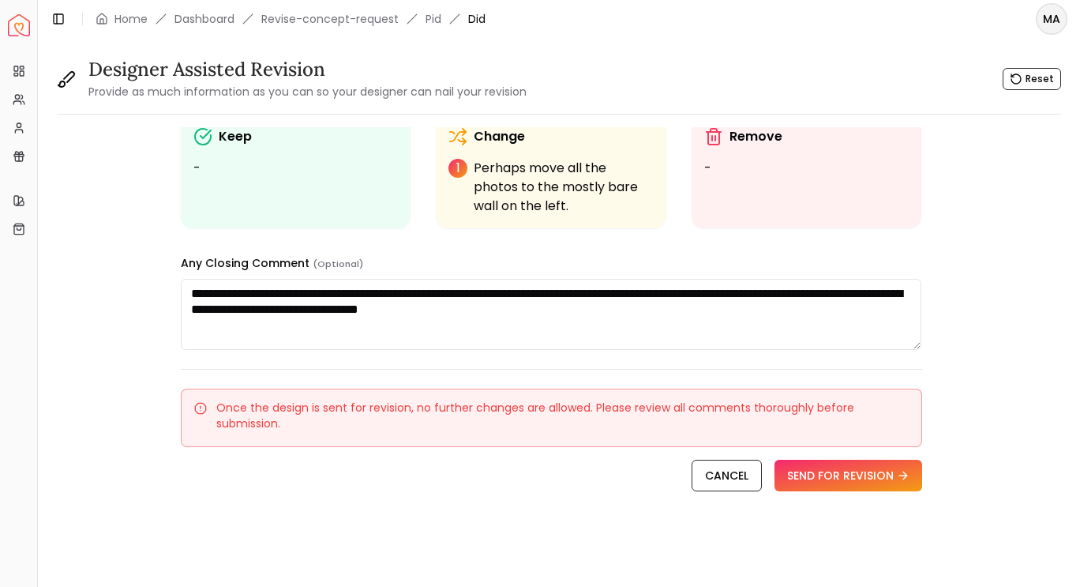
click at [648, 310] on textarea "**********" at bounding box center [552, 314] width 742 height 71
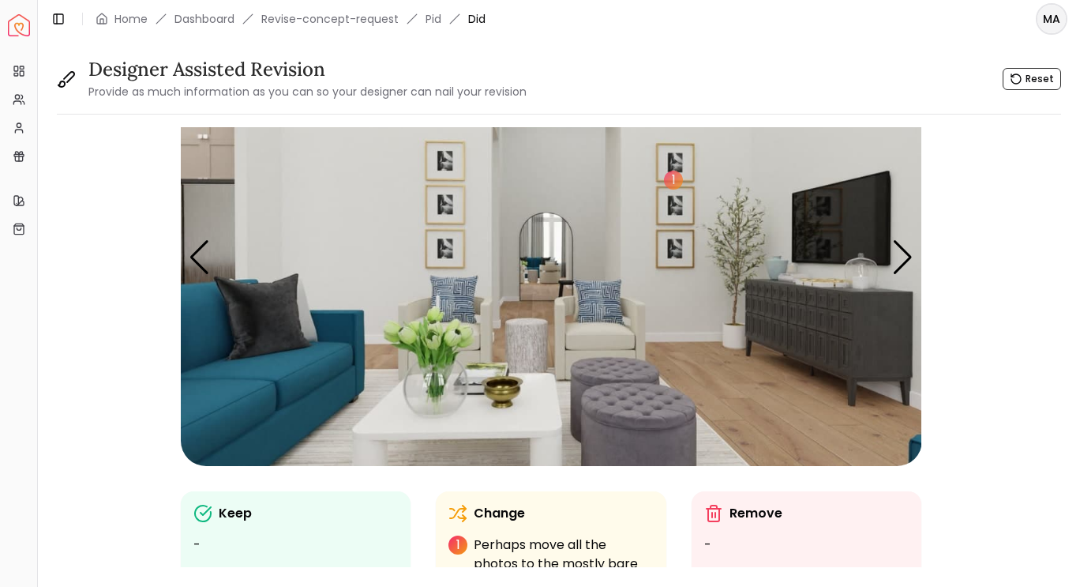
scroll to position [73, 0]
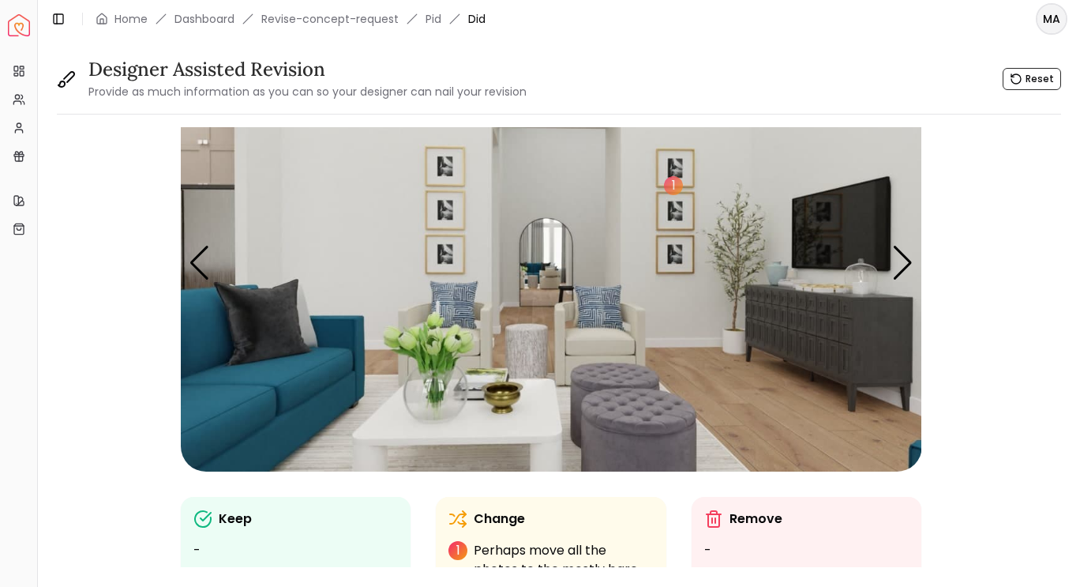
click at [888, 267] on img "5 / 6" at bounding box center [552, 262] width 742 height 417
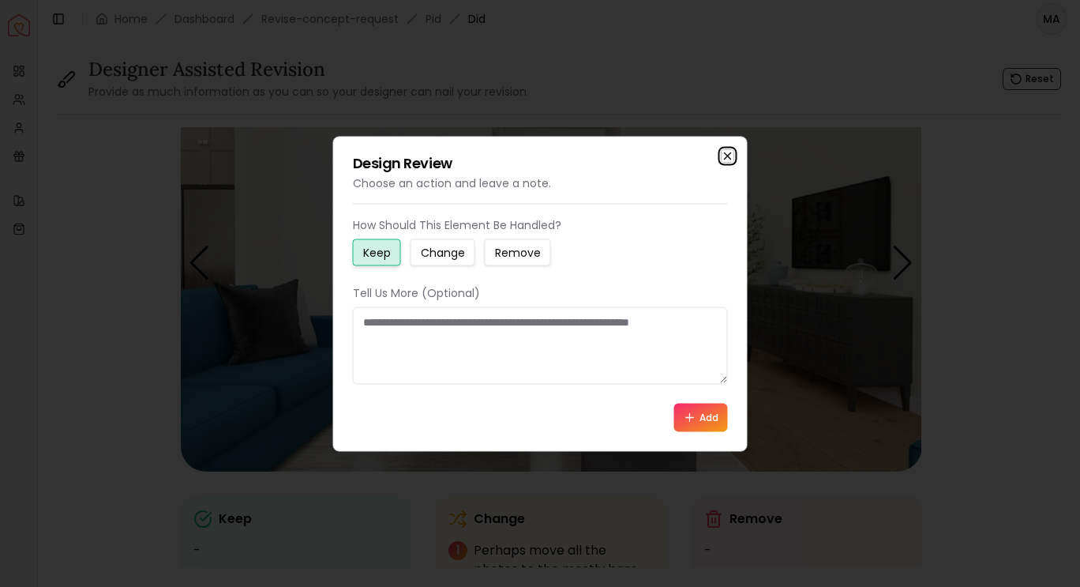
click at [731, 156] on icon "button" at bounding box center [728, 155] width 13 height 13
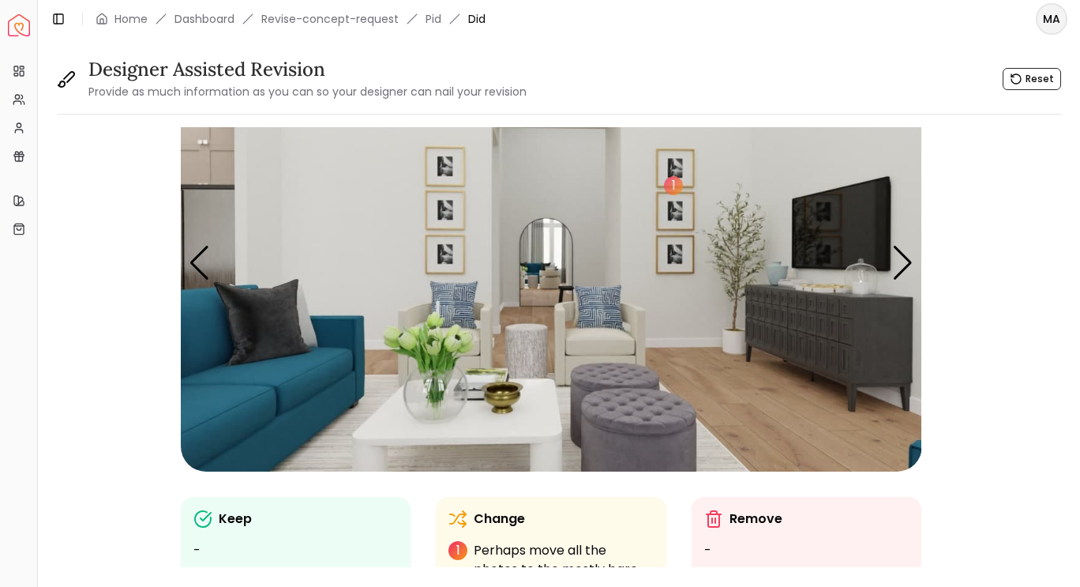
click at [917, 278] on img "5 / 6" at bounding box center [552, 262] width 742 height 417
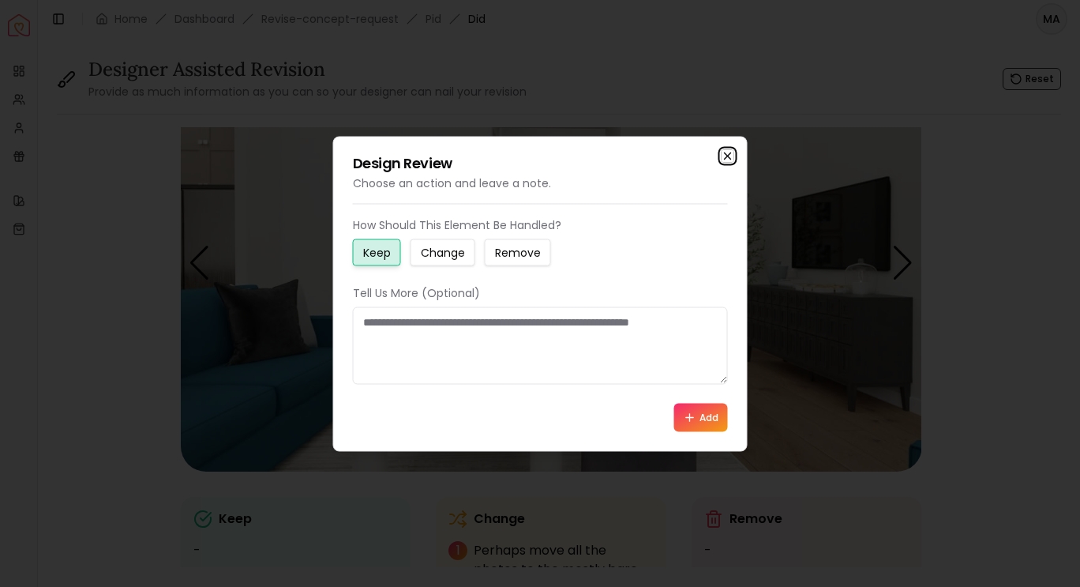
click at [727, 161] on icon "button" at bounding box center [728, 155] width 13 height 13
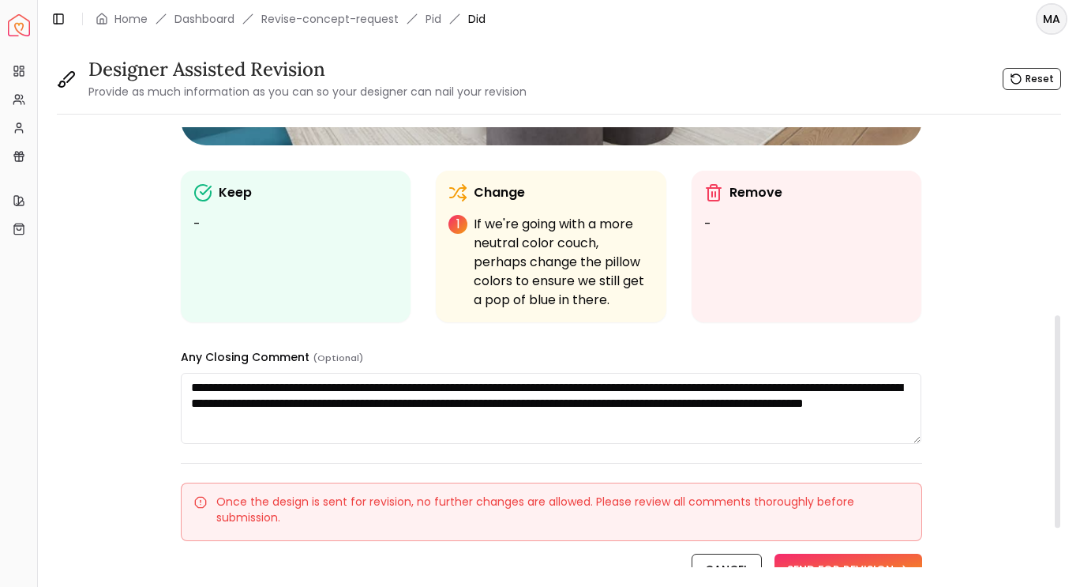
scroll to position [430, 0]
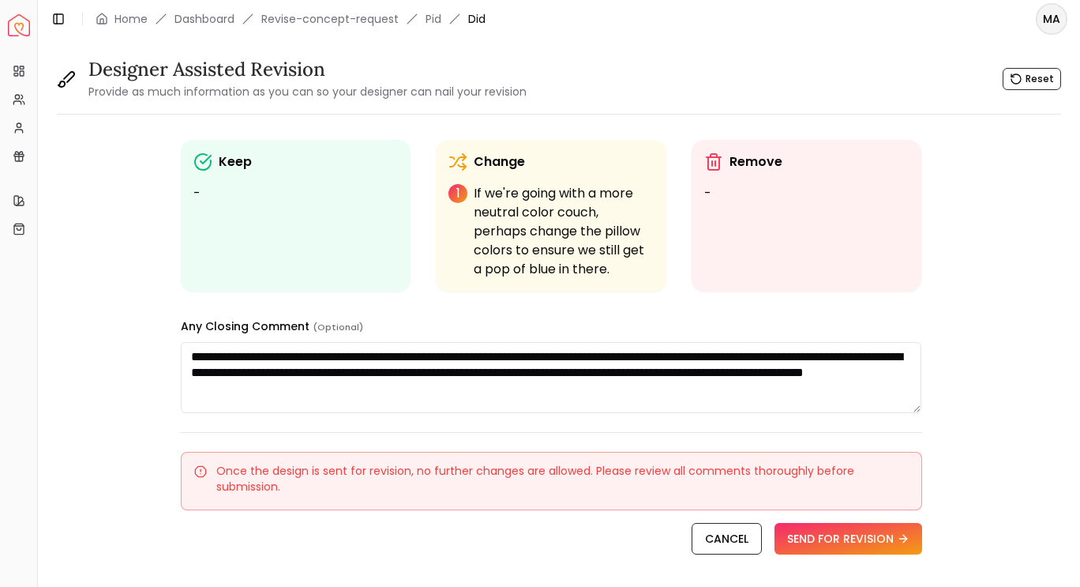
click at [571, 390] on textarea "**********" at bounding box center [552, 377] width 742 height 71
type textarea "**********"
click at [859, 543] on button "SEND FOR REVISION" at bounding box center [849, 539] width 148 height 32
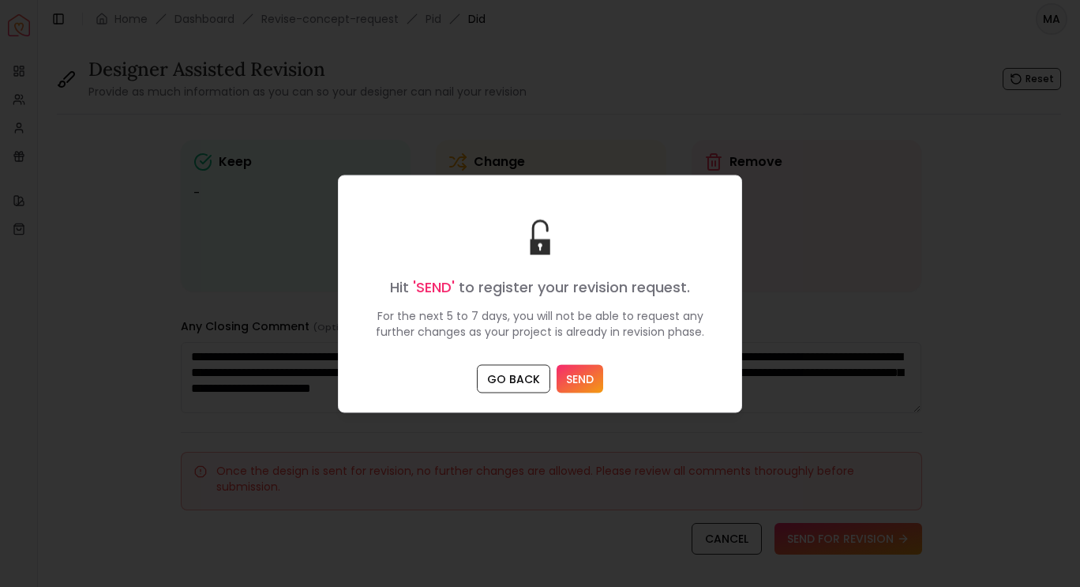
click at [584, 380] on button "SEND" at bounding box center [580, 378] width 47 height 28
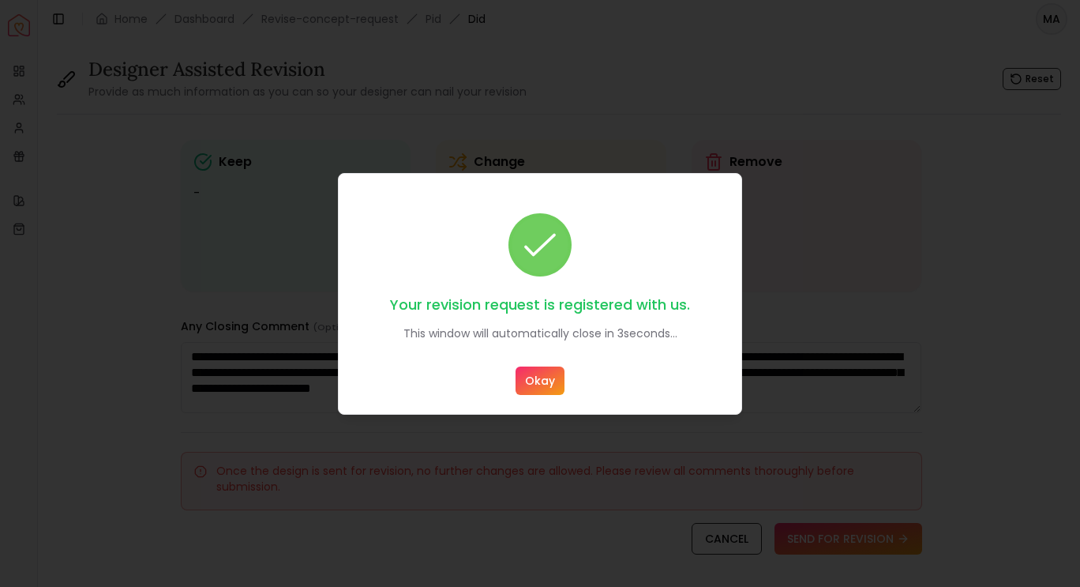
click at [536, 381] on button "Okay" at bounding box center [540, 380] width 49 height 28
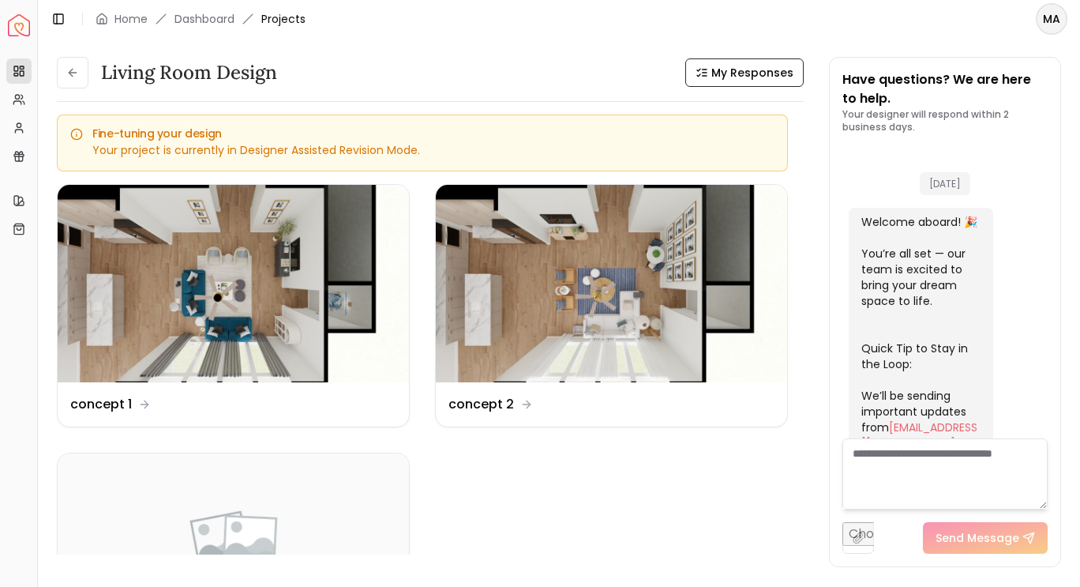
scroll to position [2358, 0]
